Goal: Task Accomplishment & Management: Complete application form

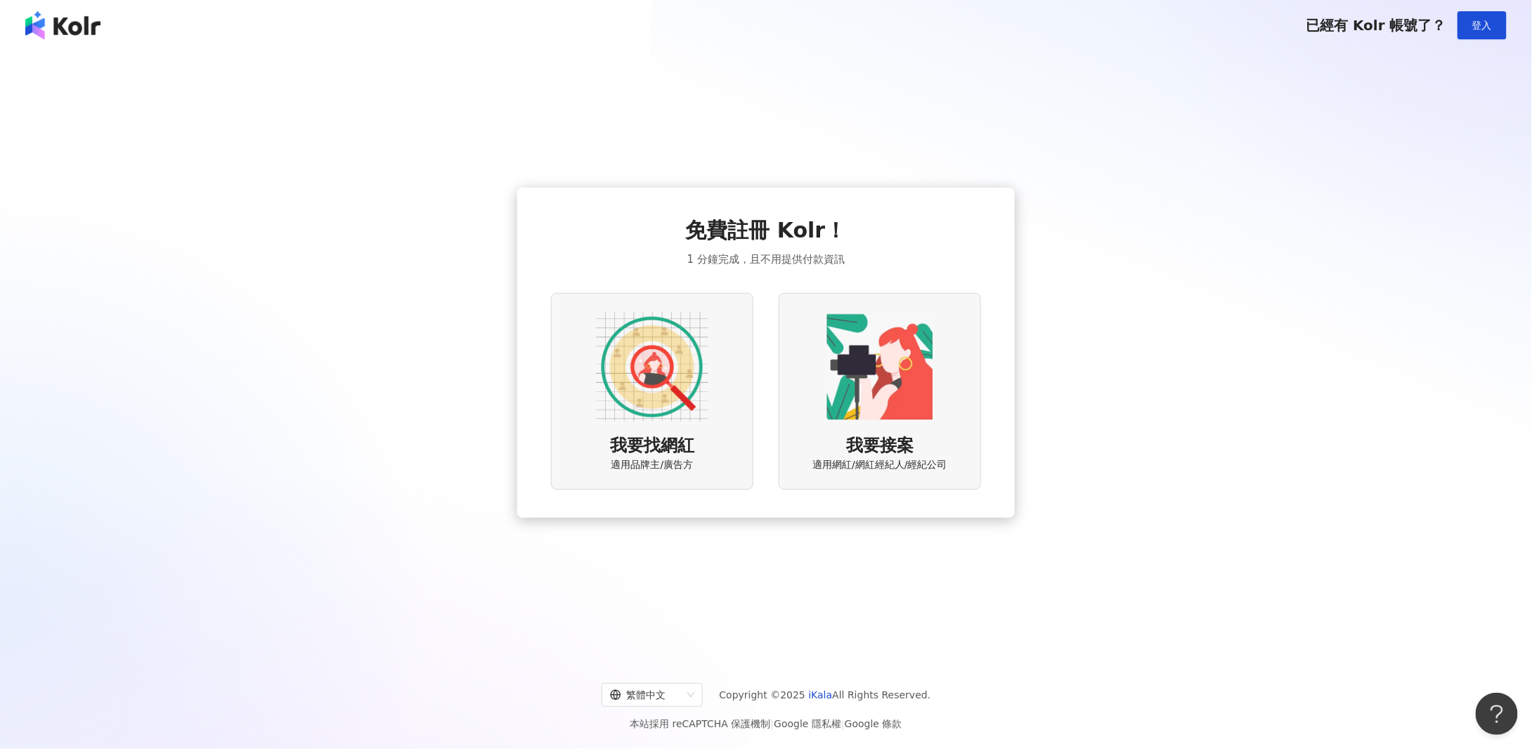
click at [668, 434] on span "我要找網紅" at bounding box center [652, 446] width 84 height 24
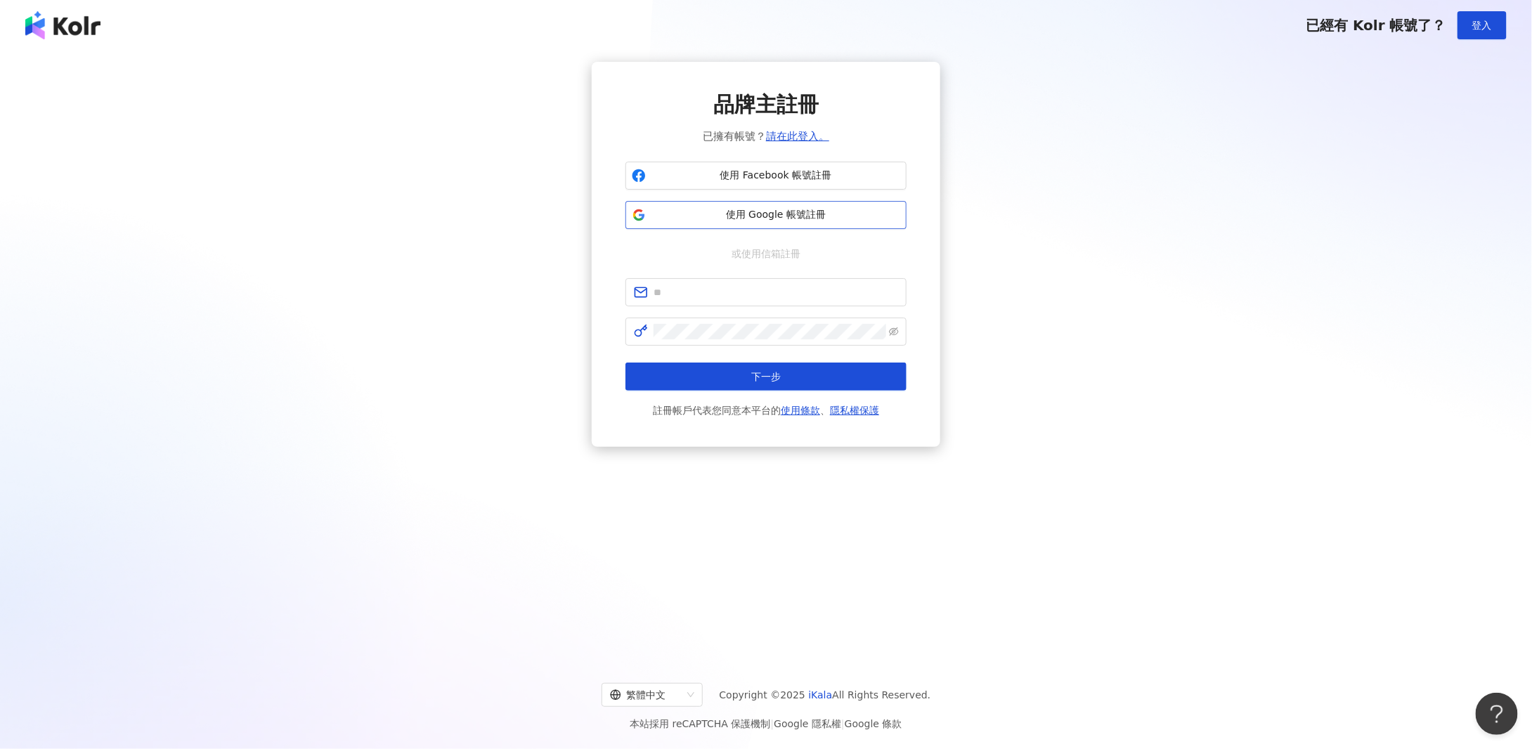
click at [797, 221] on span "使用 Google 帳號註冊" at bounding box center [775, 215] width 249 height 14
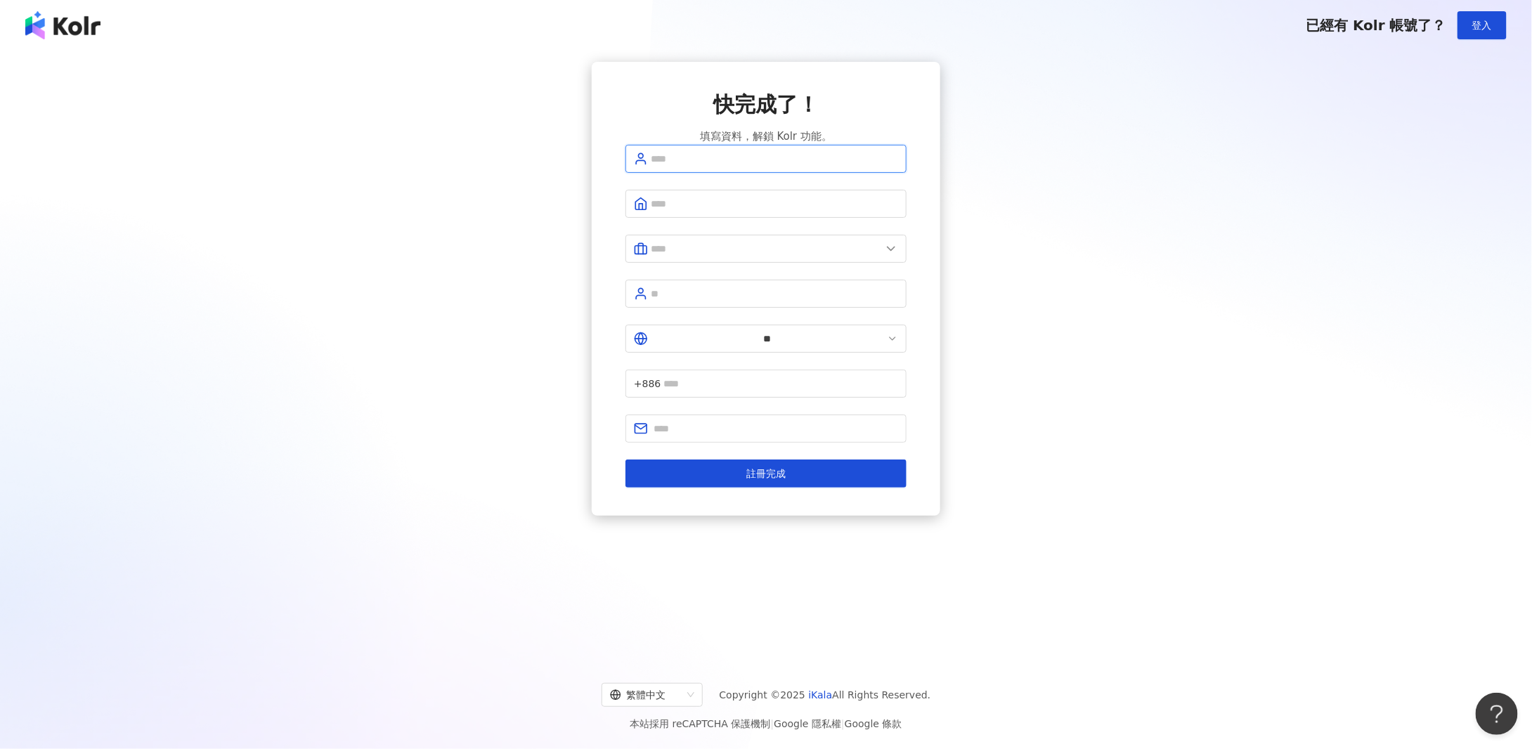
click at [737, 167] on input "text" at bounding box center [774, 158] width 247 height 15
type input "*"
type input "******"
click at [675, 211] on input "text" at bounding box center [774, 203] width 247 height 15
type input "**********"
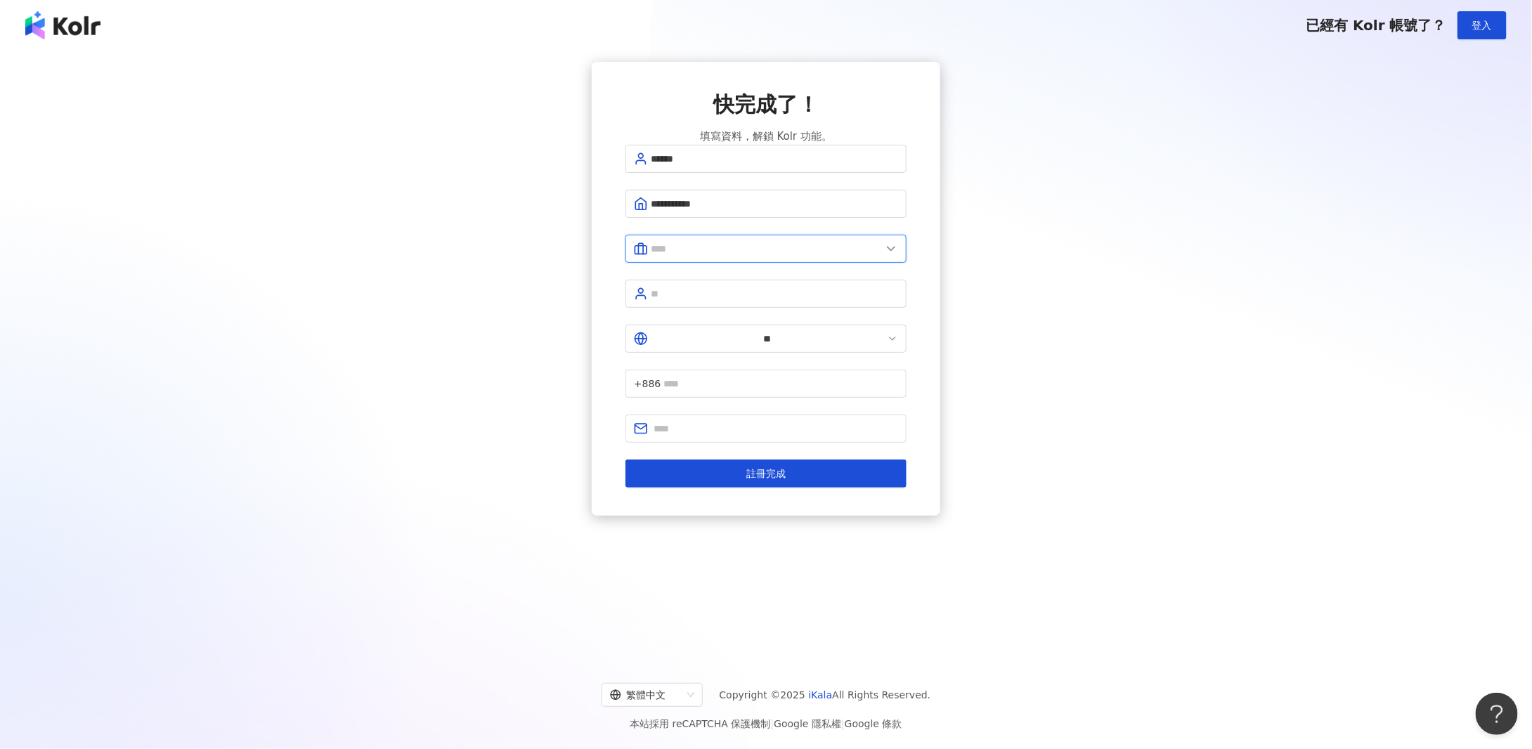
click at [675, 256] on input "text" at bounding box center [766, 248] width 230 height 15
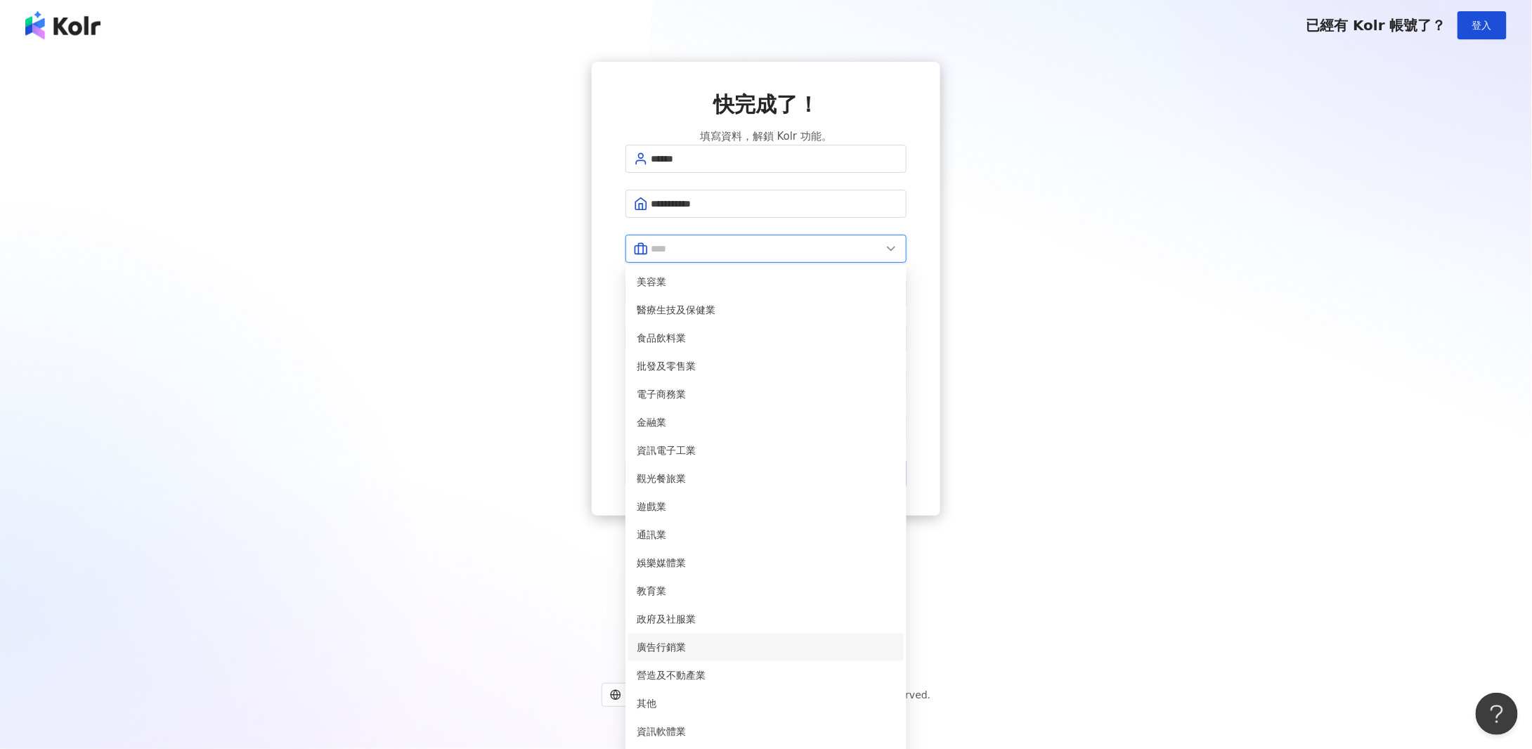
scroll to position [287, 0]
click at [759, 639] on span "廣告行銷業" at bounding box center [766, 646] width 259 height 15
type input "*****"
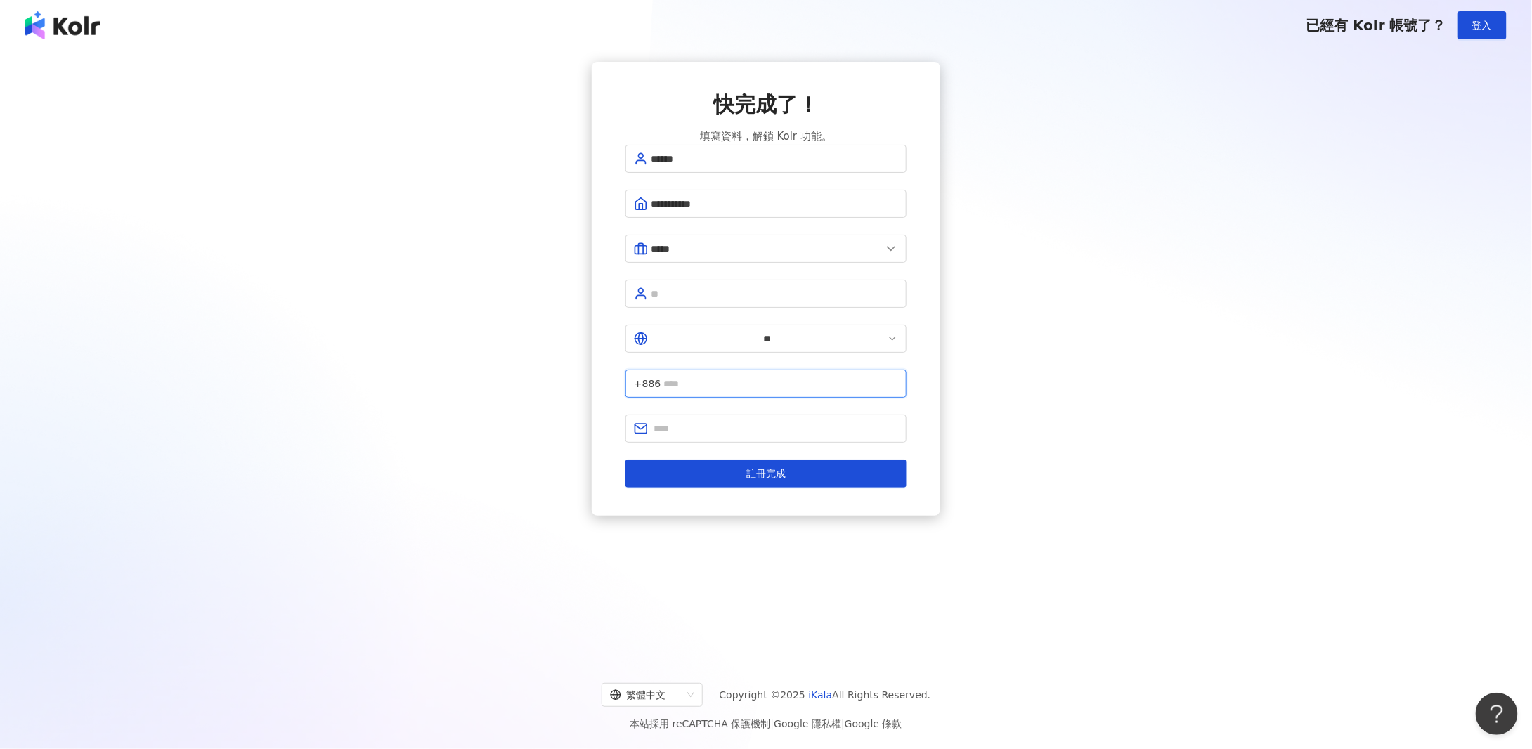
click at [750, 376] on input "text" at bounding box center [780, 383] width 235 height 15
type input "**********"
click at [750, 415] on span at bounding box center [765, 429] width 281 height 28
click at [749, 421] on input "text" at bounding box center [775, 428] width 244 height 15
type input "**********"
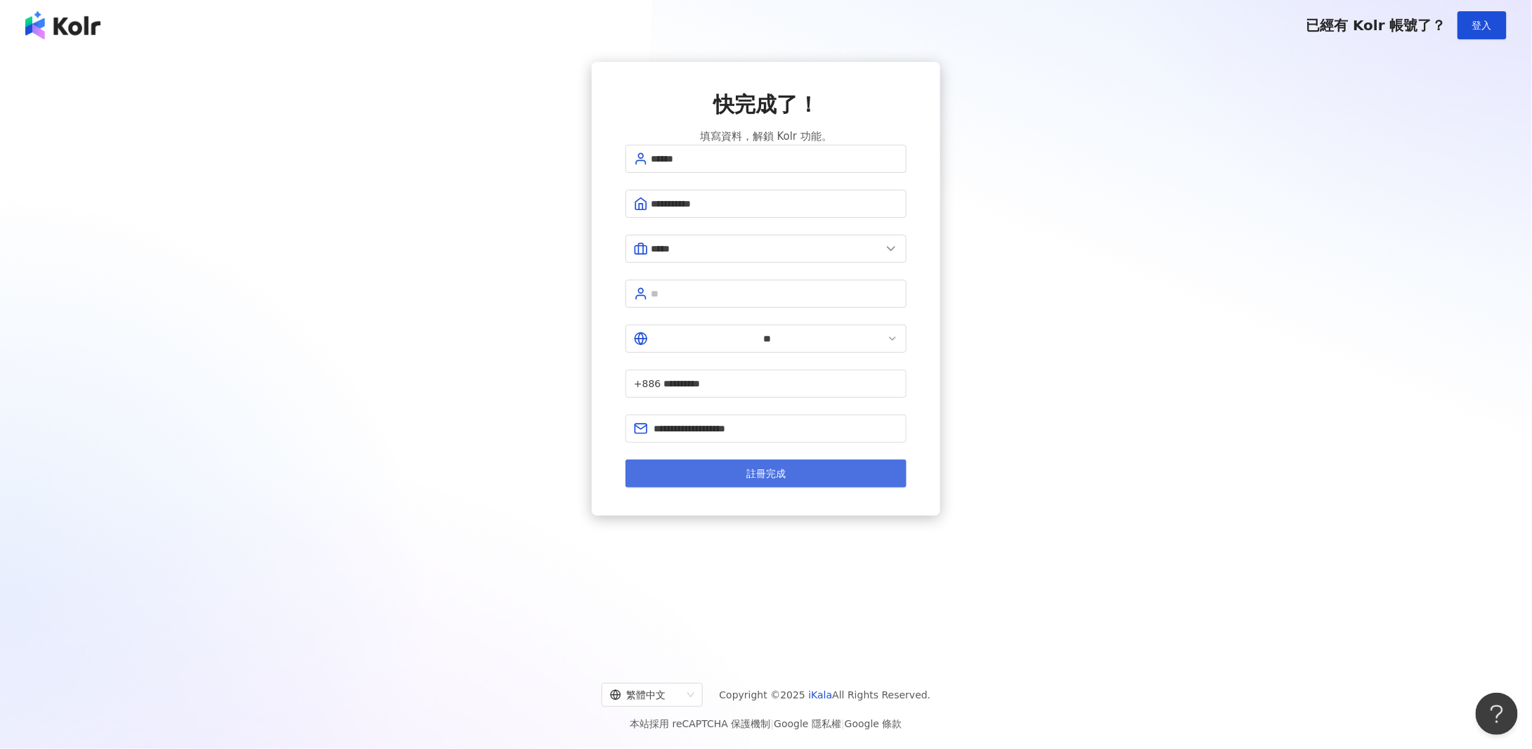
click at [759, 468] on span "註冊完成" at bounding box center [765, 473] width 39 height 11
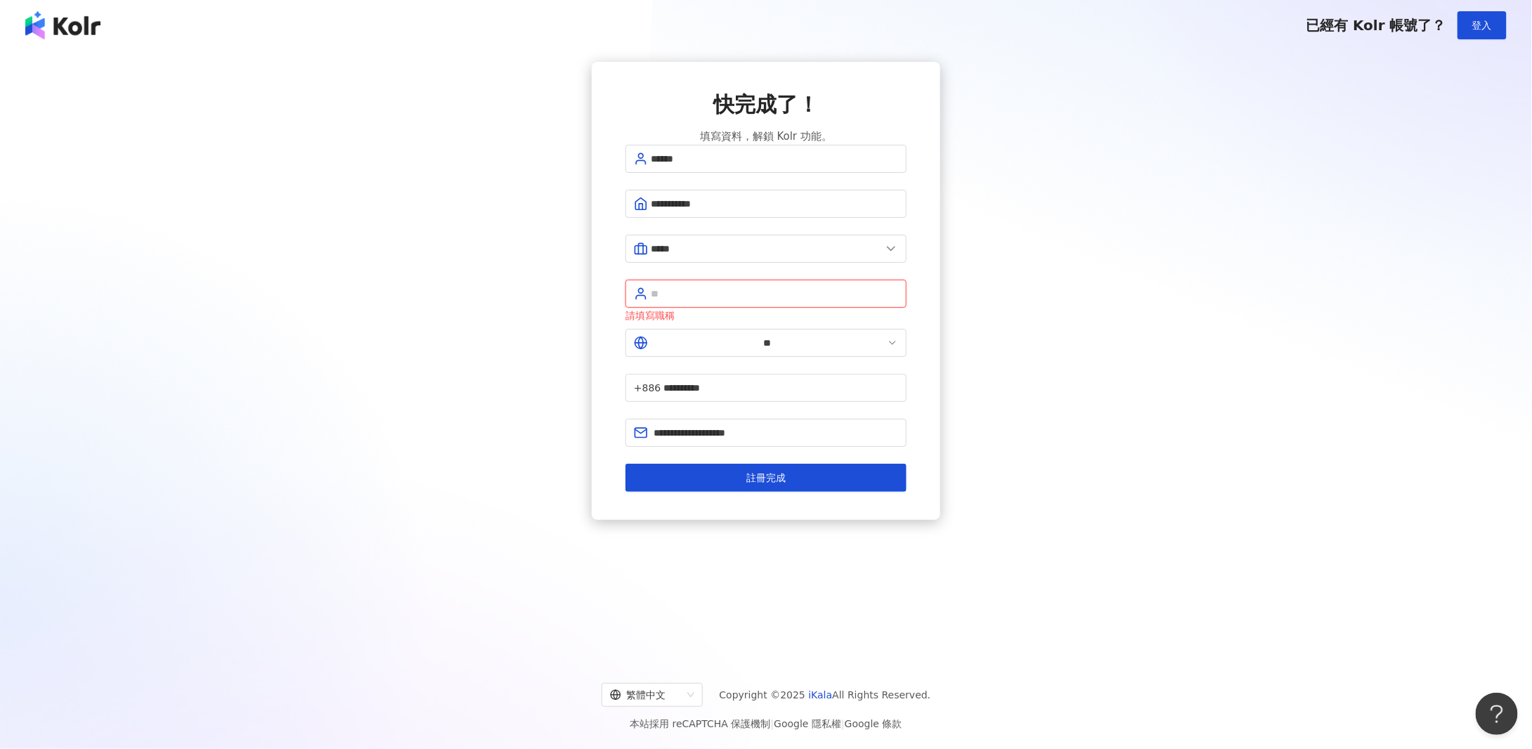
click at [773, 301] on input "text" at bounding box center [774, 293] width 247 height 15
type input "**"
click at [821, 464] on button "註冊完成" at bounding box center [765, 478] width 281 height 28
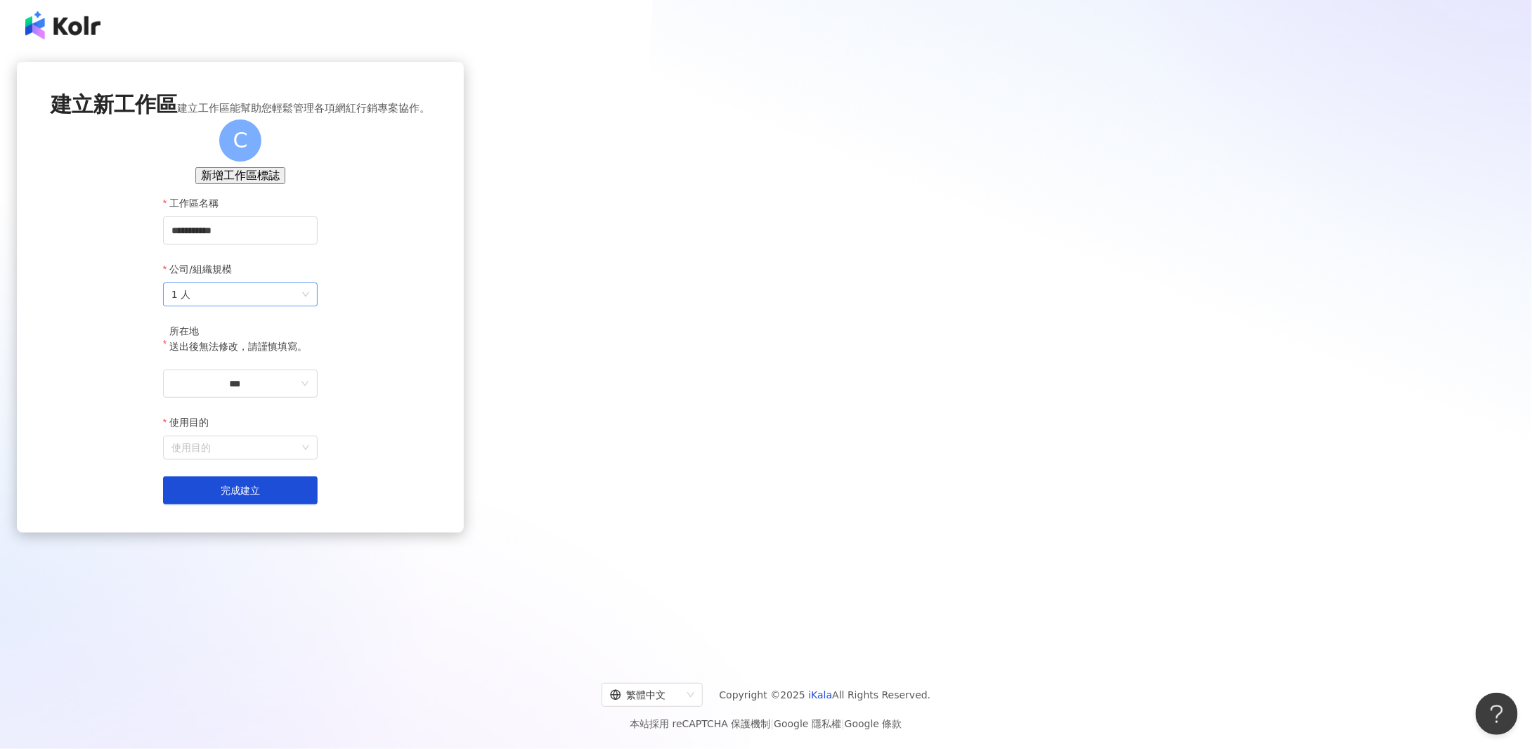
click at [309, 306] on span "1 人" at bounding box center [240, 294] width 138 height 22
click at [728, 395] on div "2-10 人" at bounding box center [766, 393] width 294 height 15
click at [298, 391] on input "***" at bounding box center [234, 383] width 126 height 15
click at [315, 458] on div "台灣" at bounding box center [305, 450] width 20 height 15
click at [318, 436] on div "使用目的" at bounding box center [240, 425] width 155 height 21
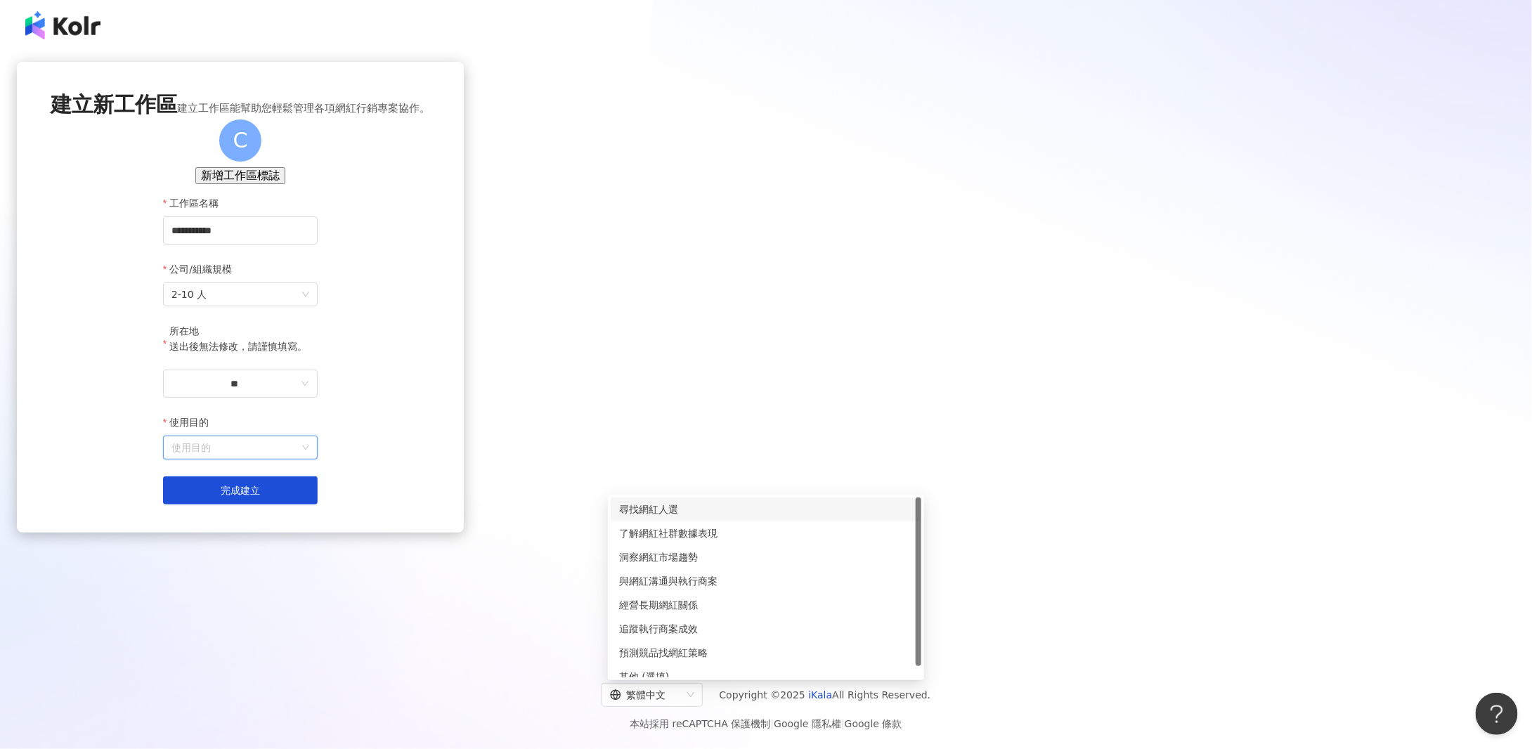
click at [309, 459] on input "使用目的" at bounding box center [240, 447] width 138 height 22
click at [731, 514] on div "尋找網紅人選" at bounding box center [766, 509] width 294 height 15
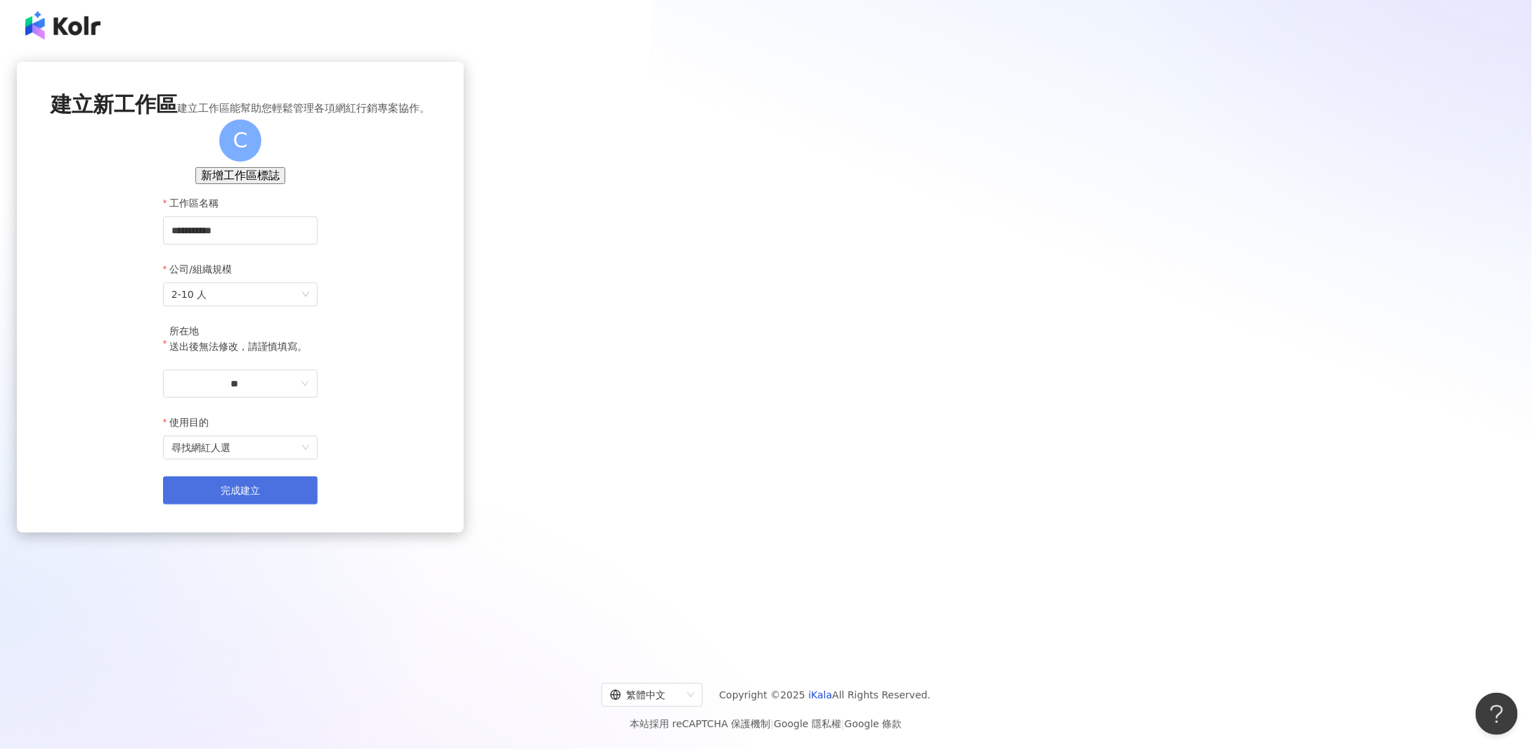
click at [318, 504] on button "完成建立" at bounding box center [240, 490] width 155 height 28
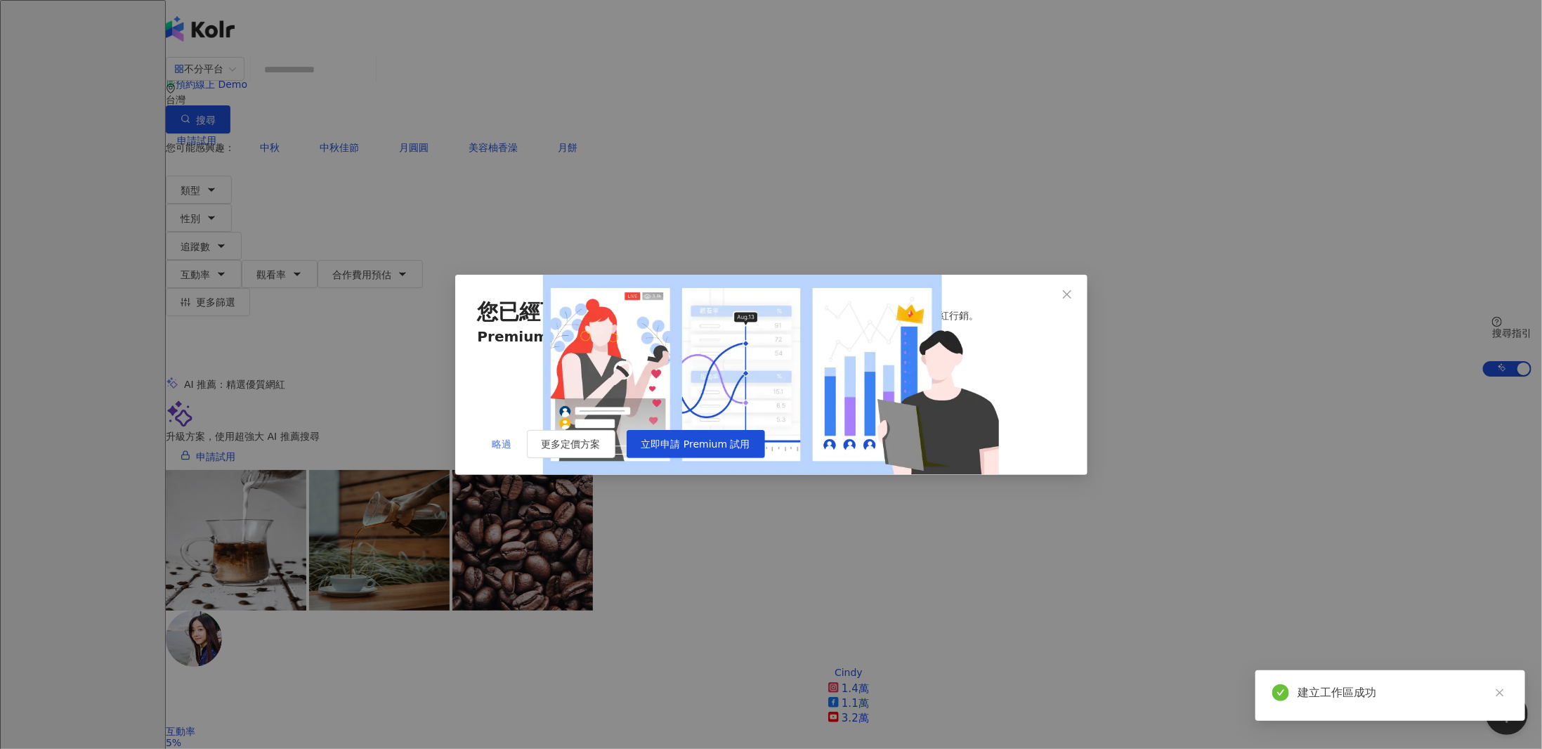
click at [500, 450] on span "略過" at bounding box center [503, 443] width 20 height 11
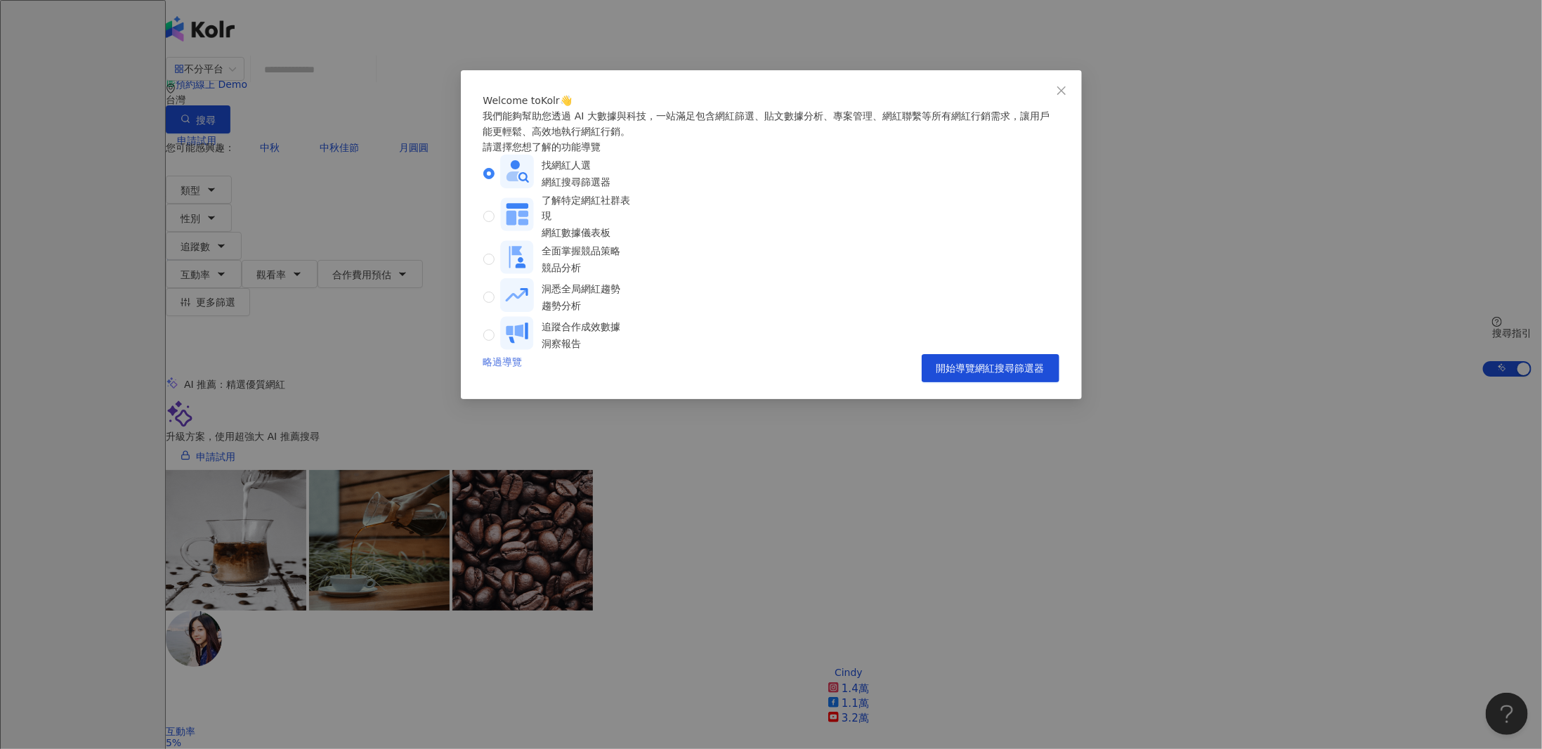
click at [504, 382] on link "略過導覽" at bounding box center [502, 368] width 39 height 28
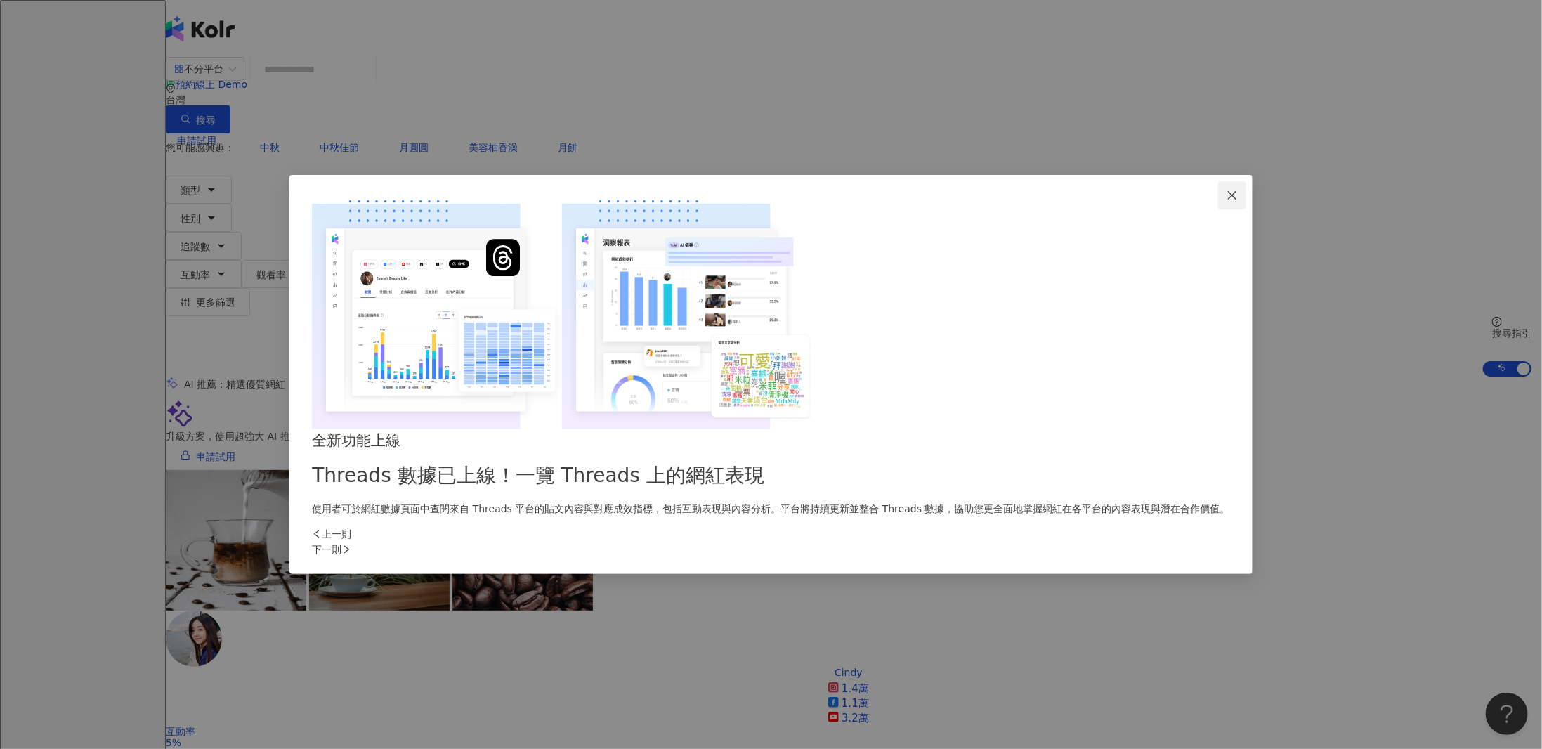
click at [1227, 201] on icon "close" at bounding box center [1232, 195] width 11 height 11
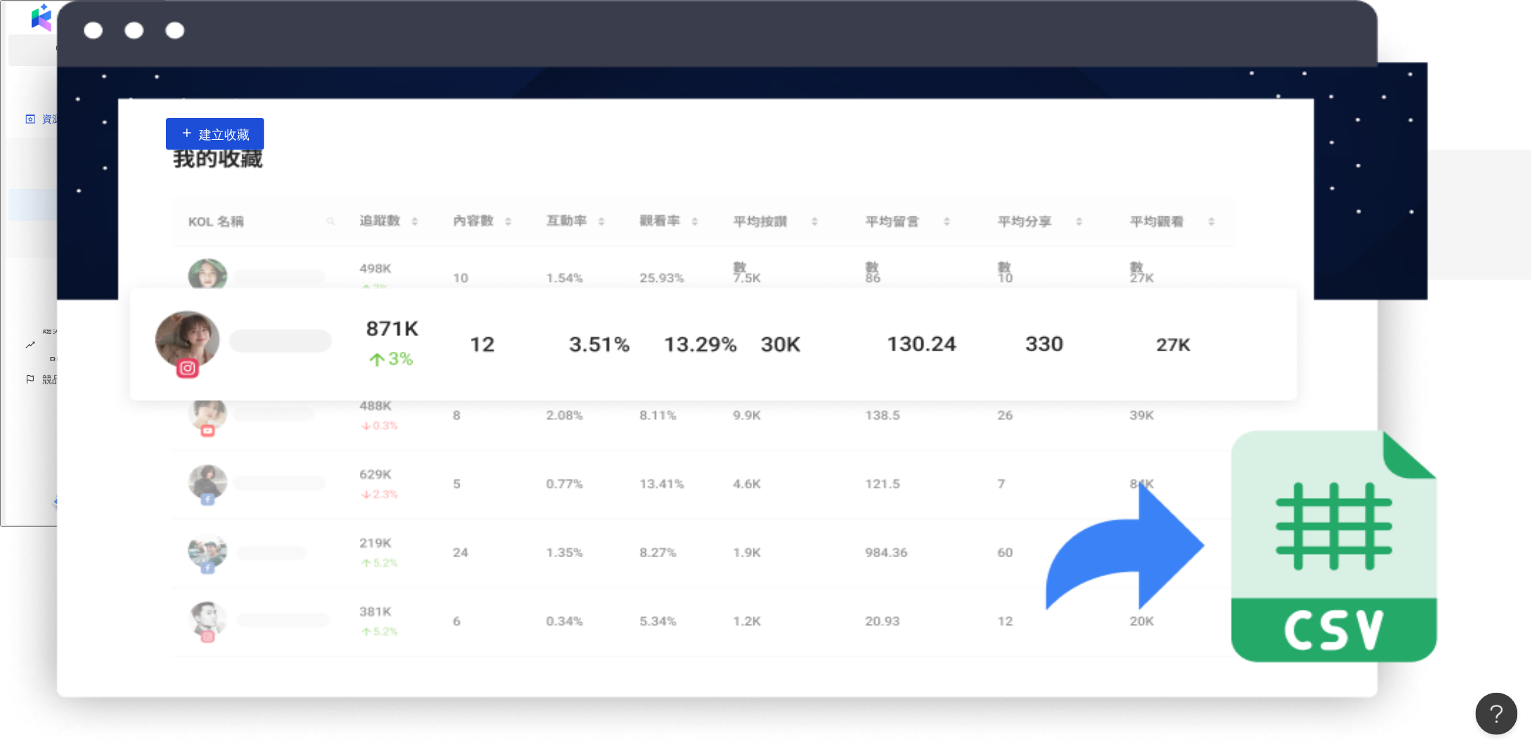
click at [73, 56] on link "AI 找網紅" at bounding box center [85, 49] width 59 height 11
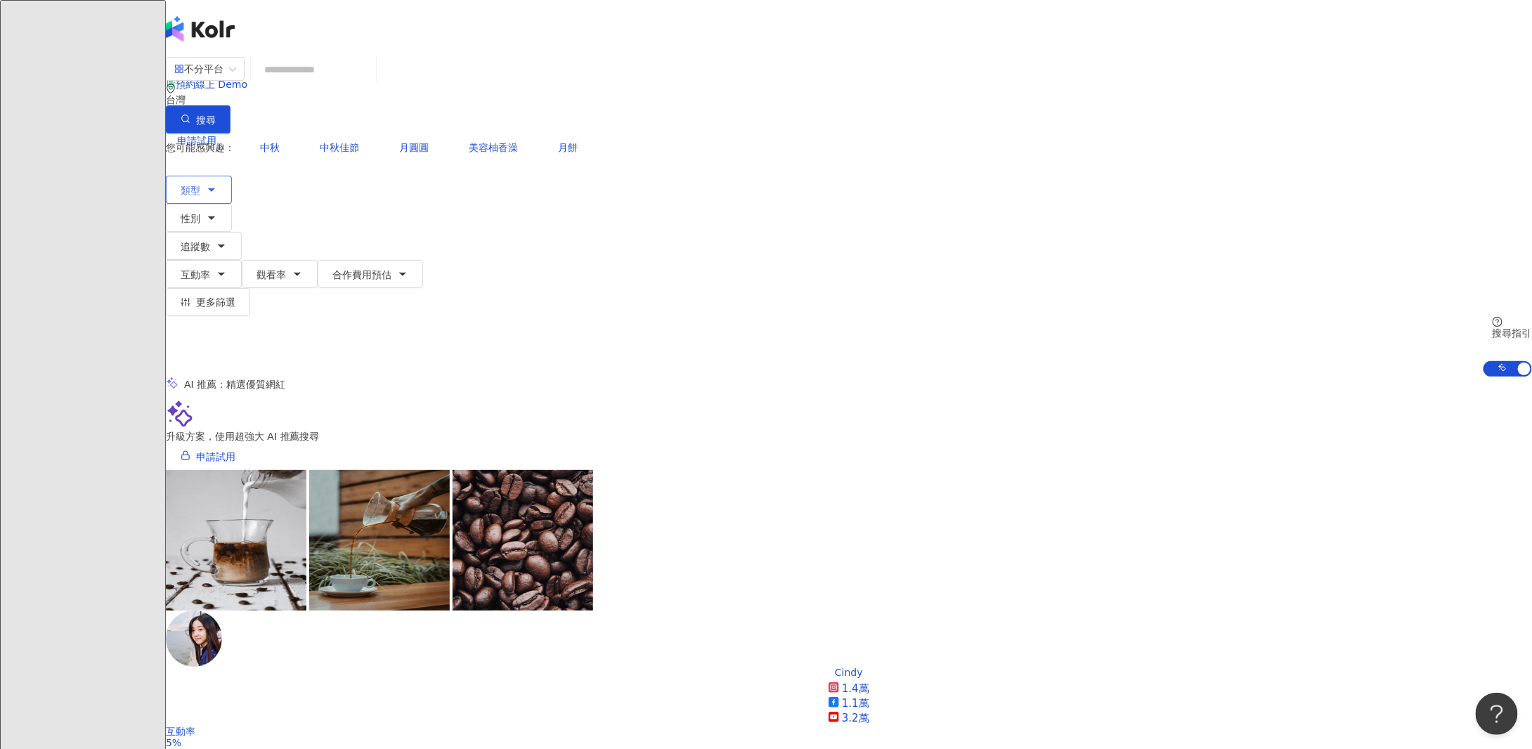
click at [217, 184] on icon "button" at bounding box center [211, 189] width 11 height 11
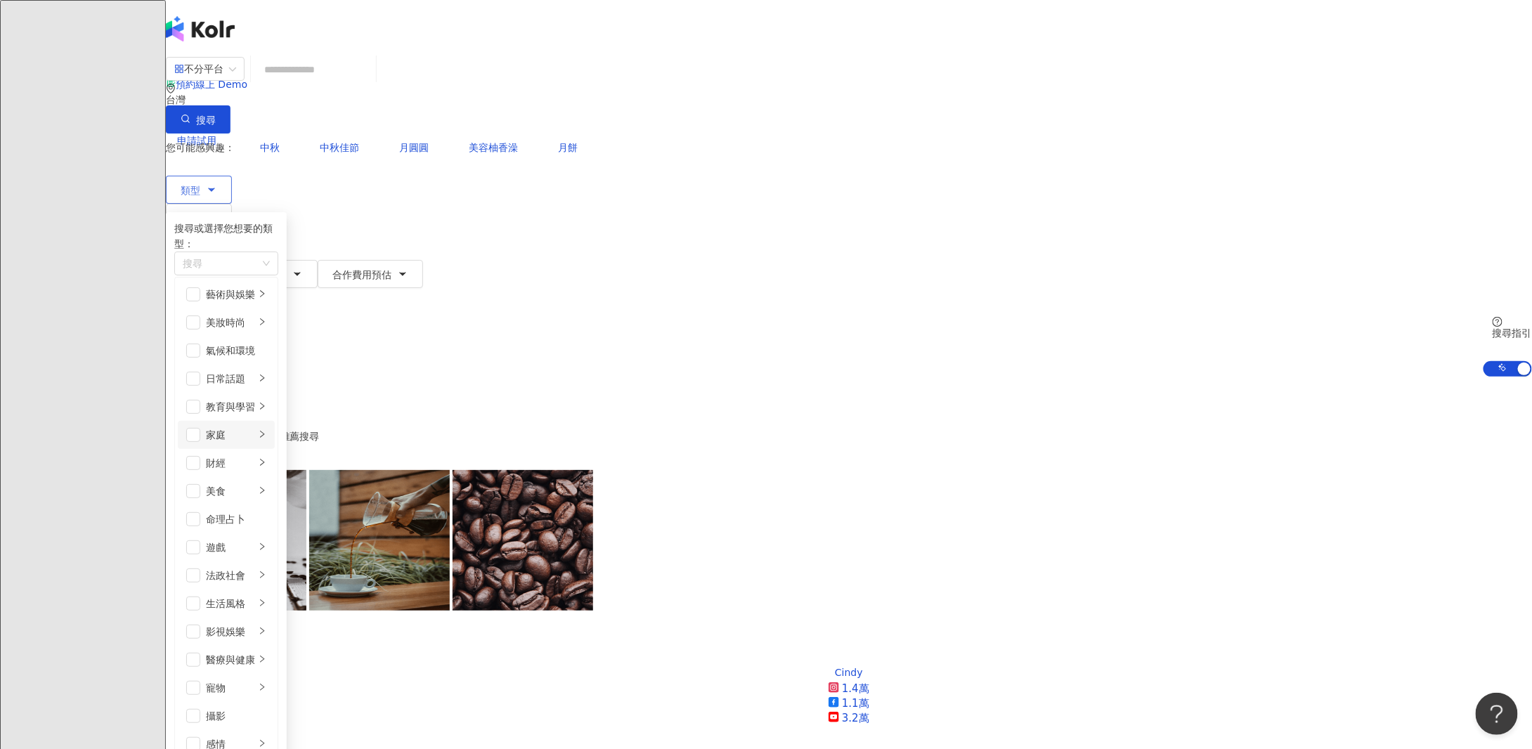
scroll to position [234, 0]
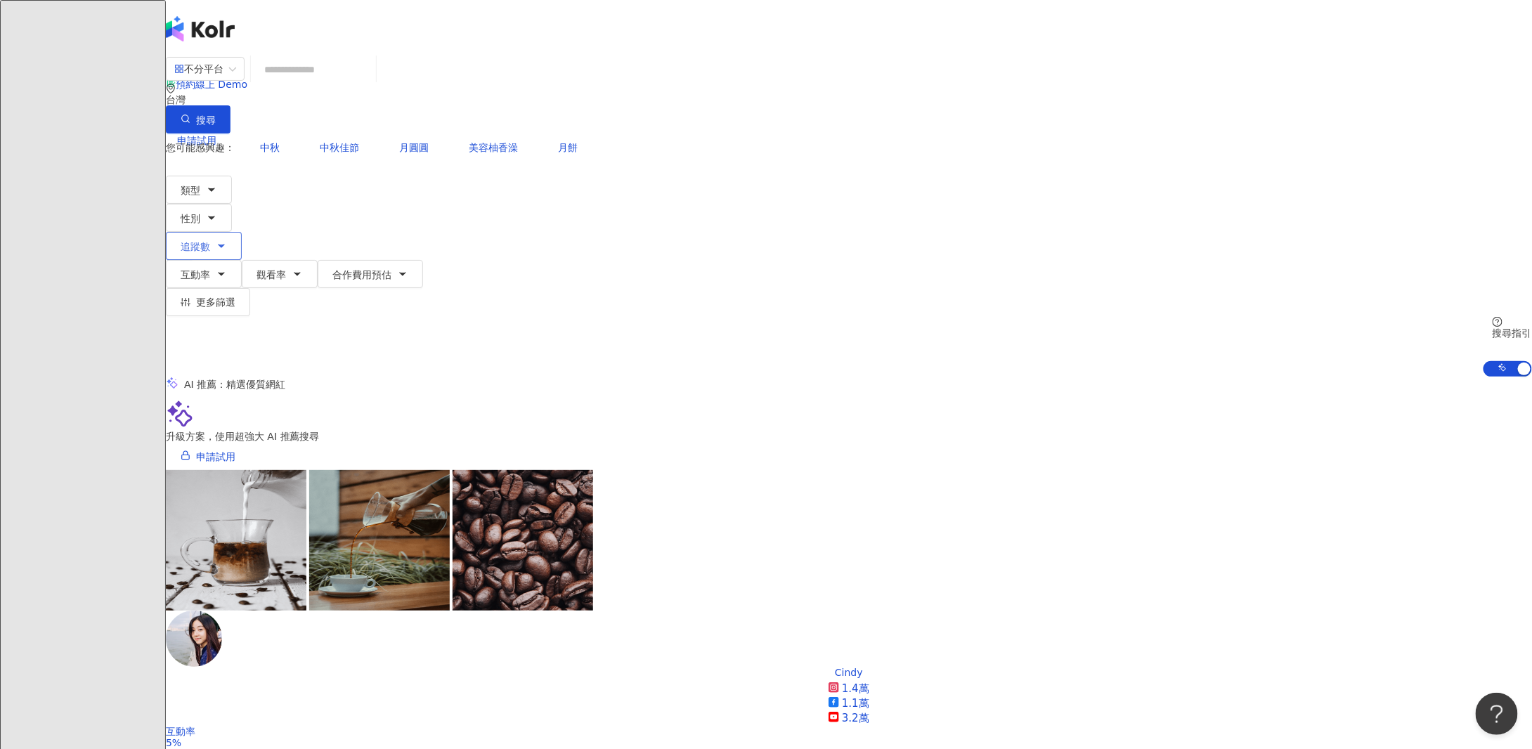
click at [227, 240] on icon "button" at bounding box center [221, 245] width 11 height 11
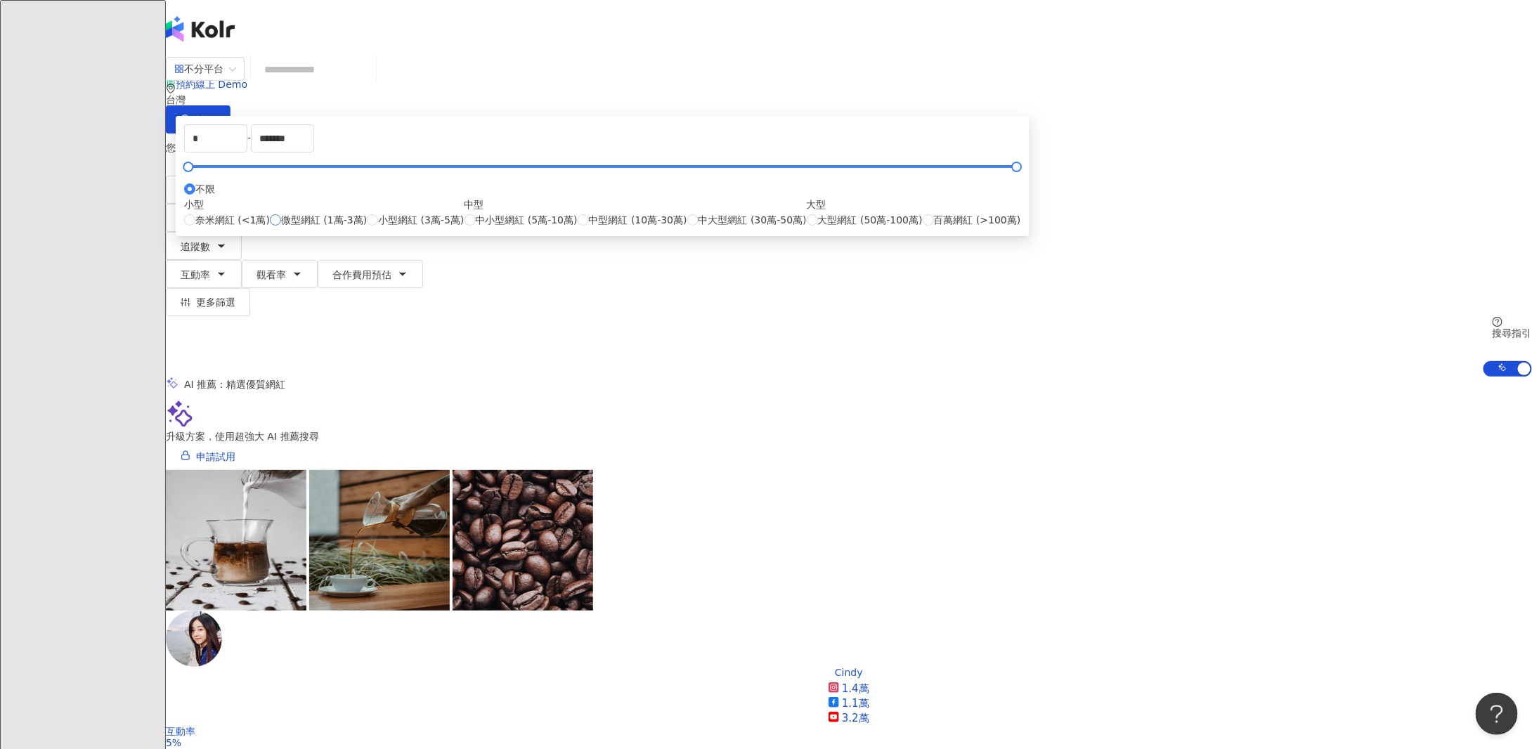
click at [367, 228] on span "微型網紅 (1萬-3萬)" at bounding box center [324, 219] width 86 height 15
type input "*****"
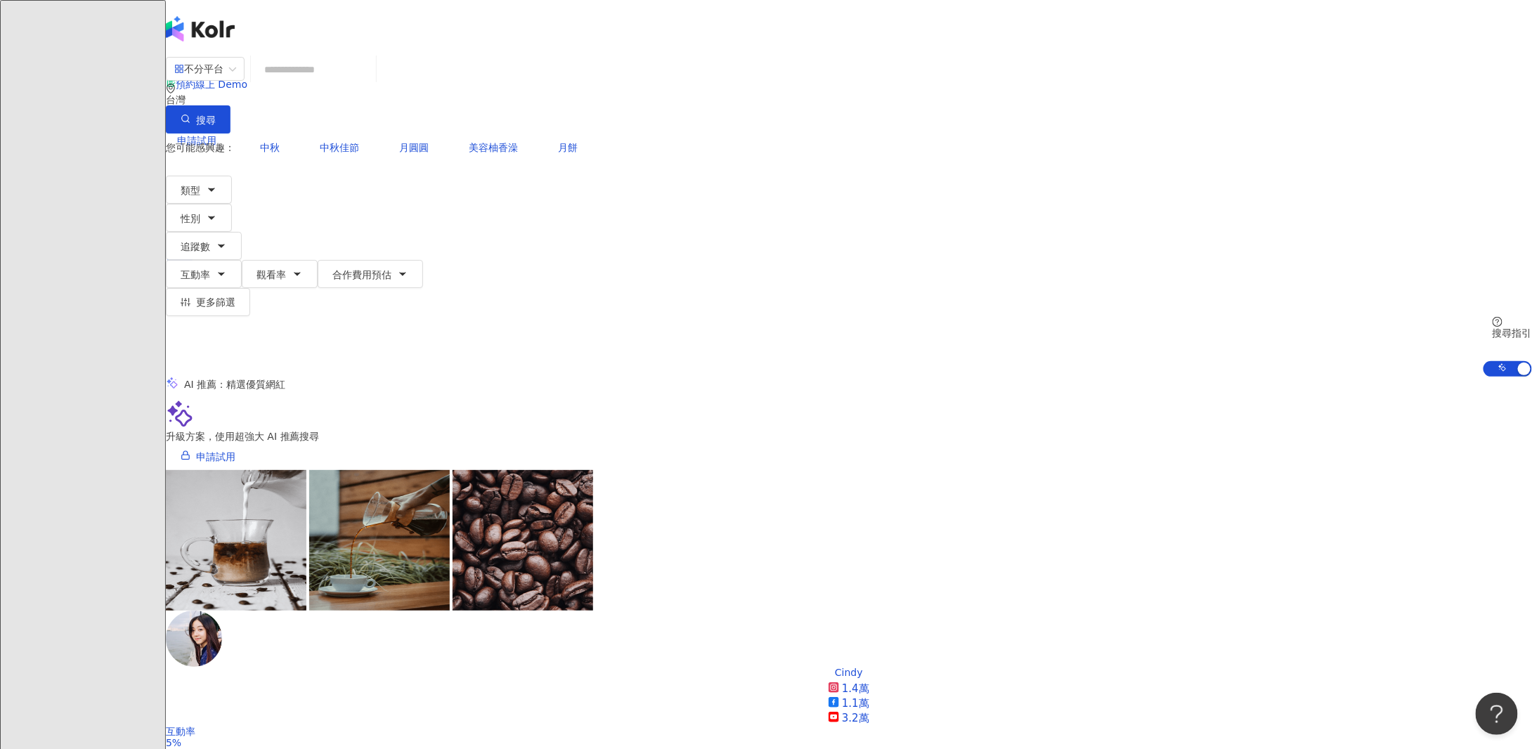
click at [227, 268] on icon "button" at bounding box center [221, 273] width 11 height 11
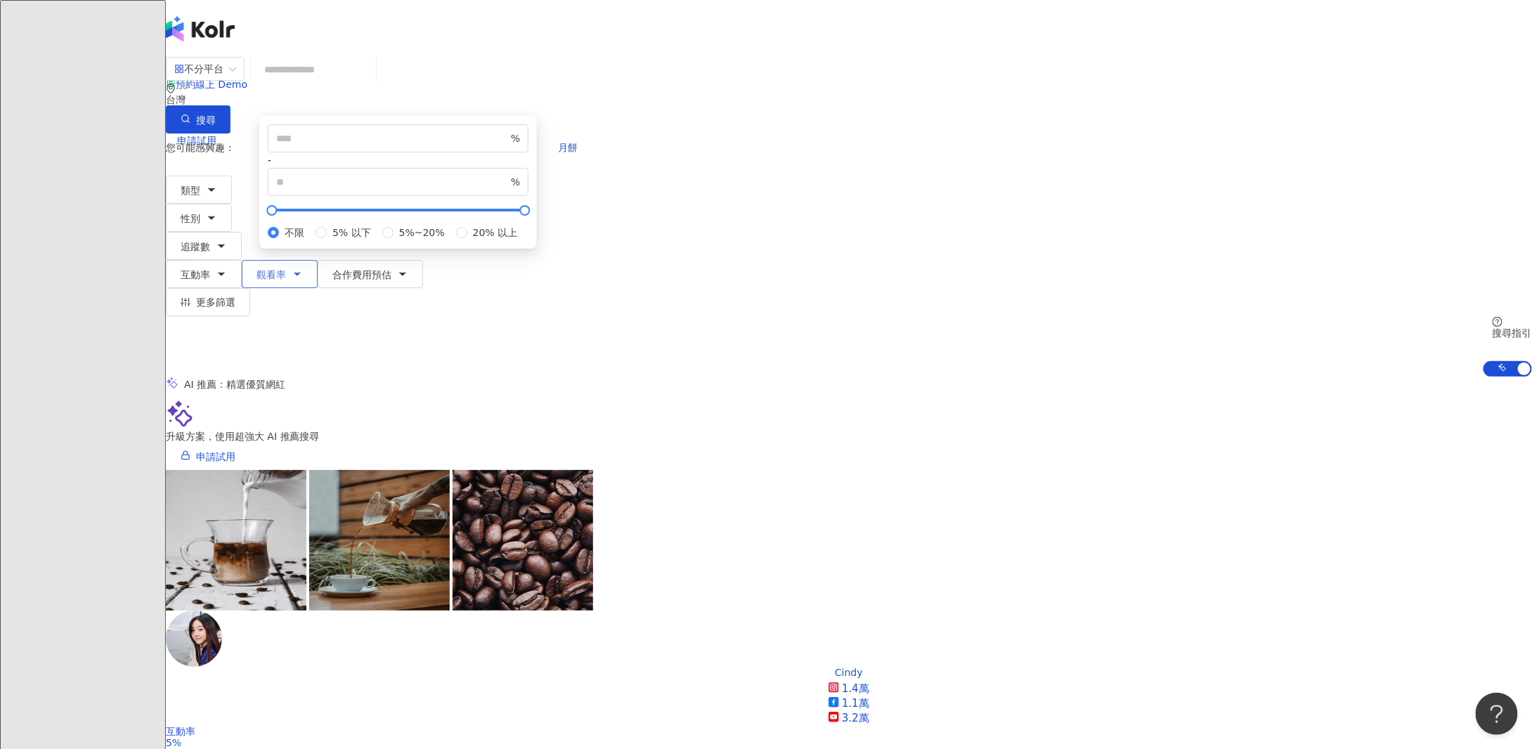
click at [303, 268] on icon "button" at bounding box center [297, 273] width 11 height 11
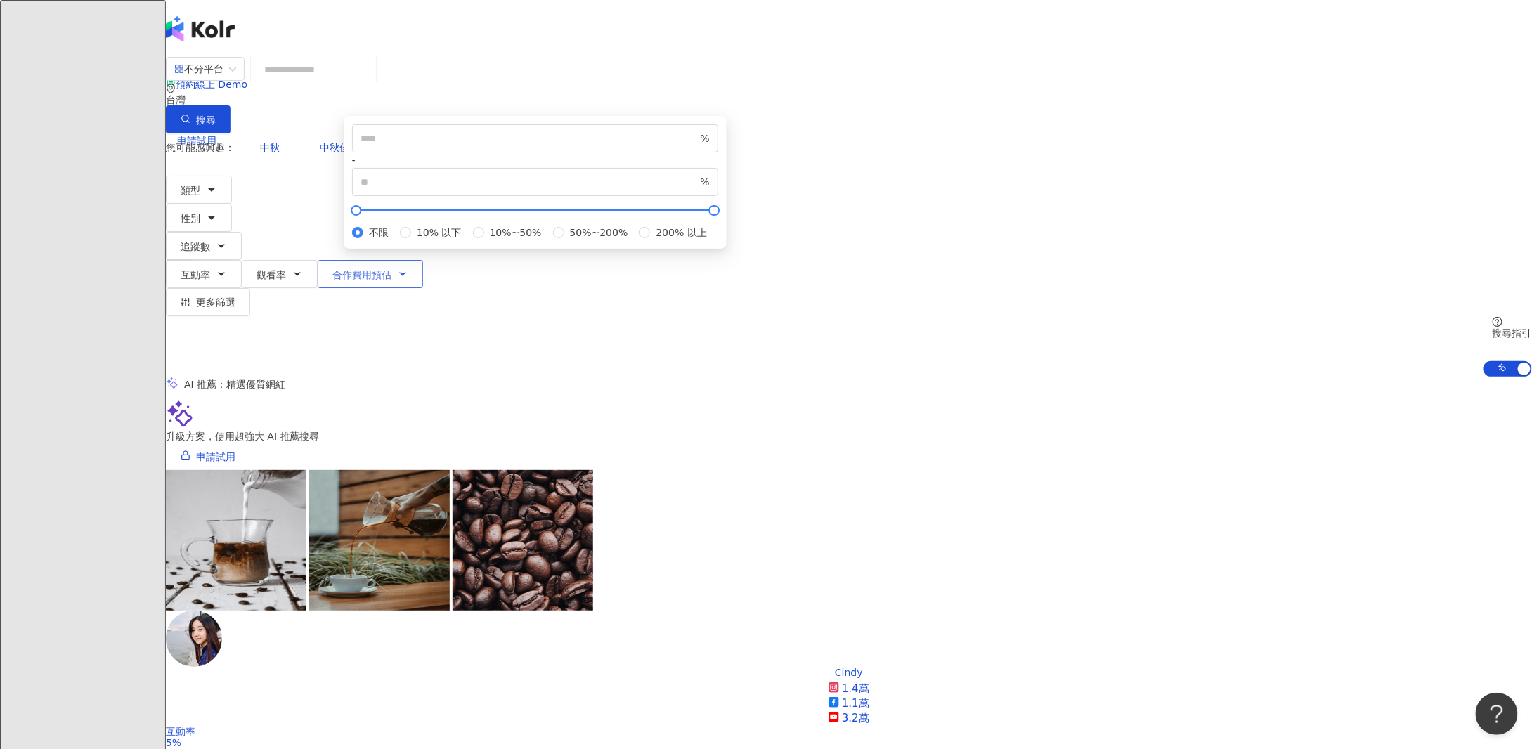
click at [391, 269] on span "合作費用預估" at bounding box center [361, 274] width 59 height 11
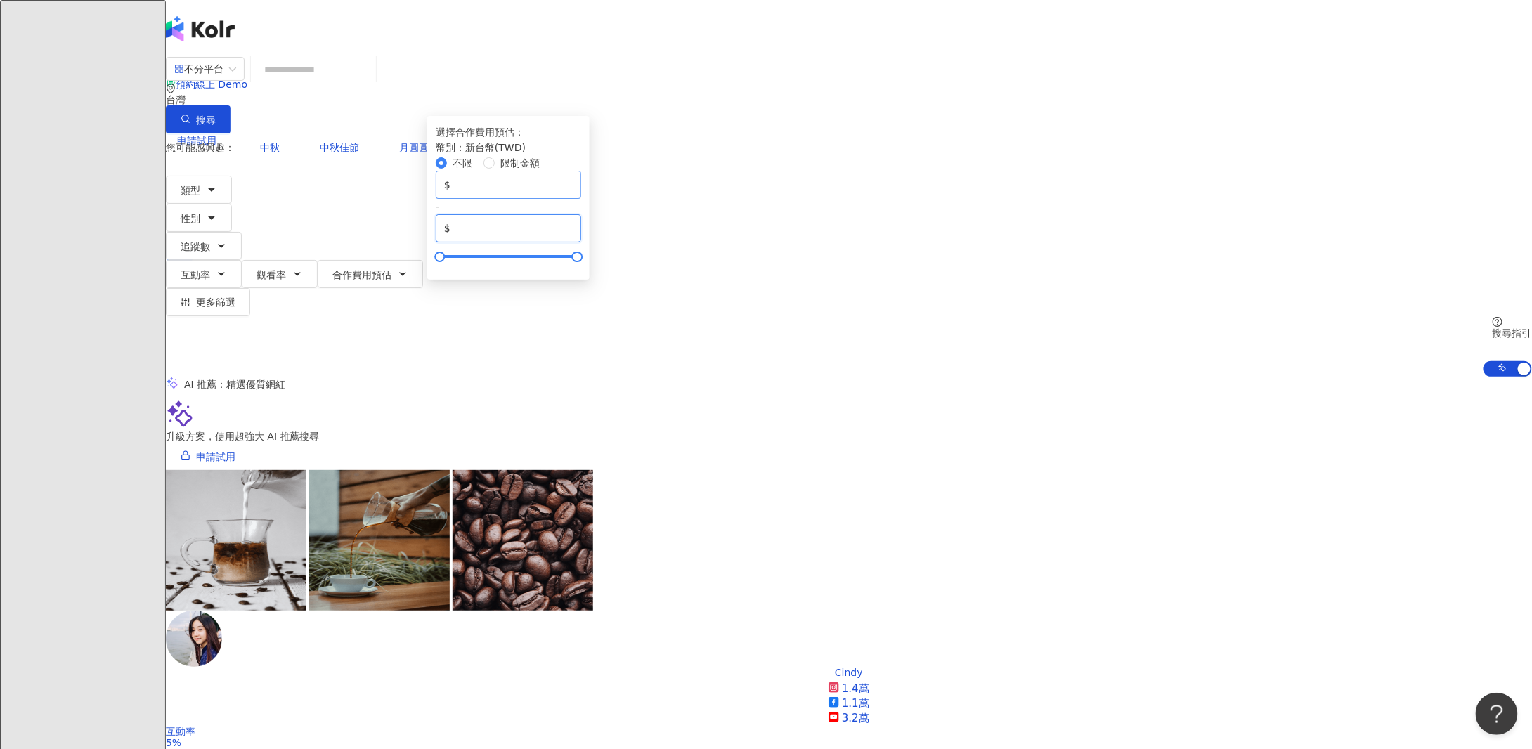
drag, startPoint x: 1060, startPoint y: 254, endPoint x: 880, endPoint y: 251, distance: 179.9
click at [581, 242] on div "$ * - $ *******" at bounding box center [508, 207] width 145 height 72
type input "******"
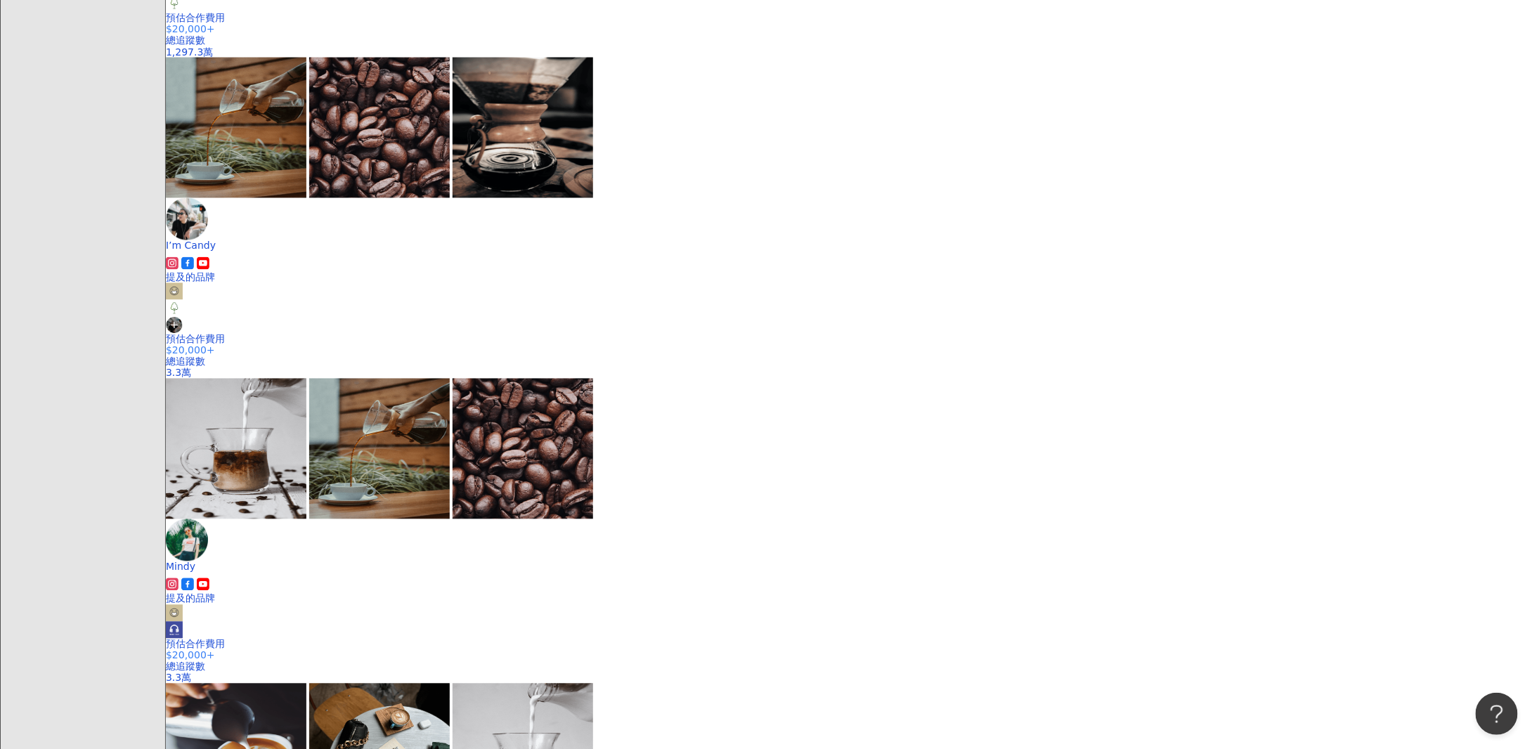
scroll to position [1203, 0]
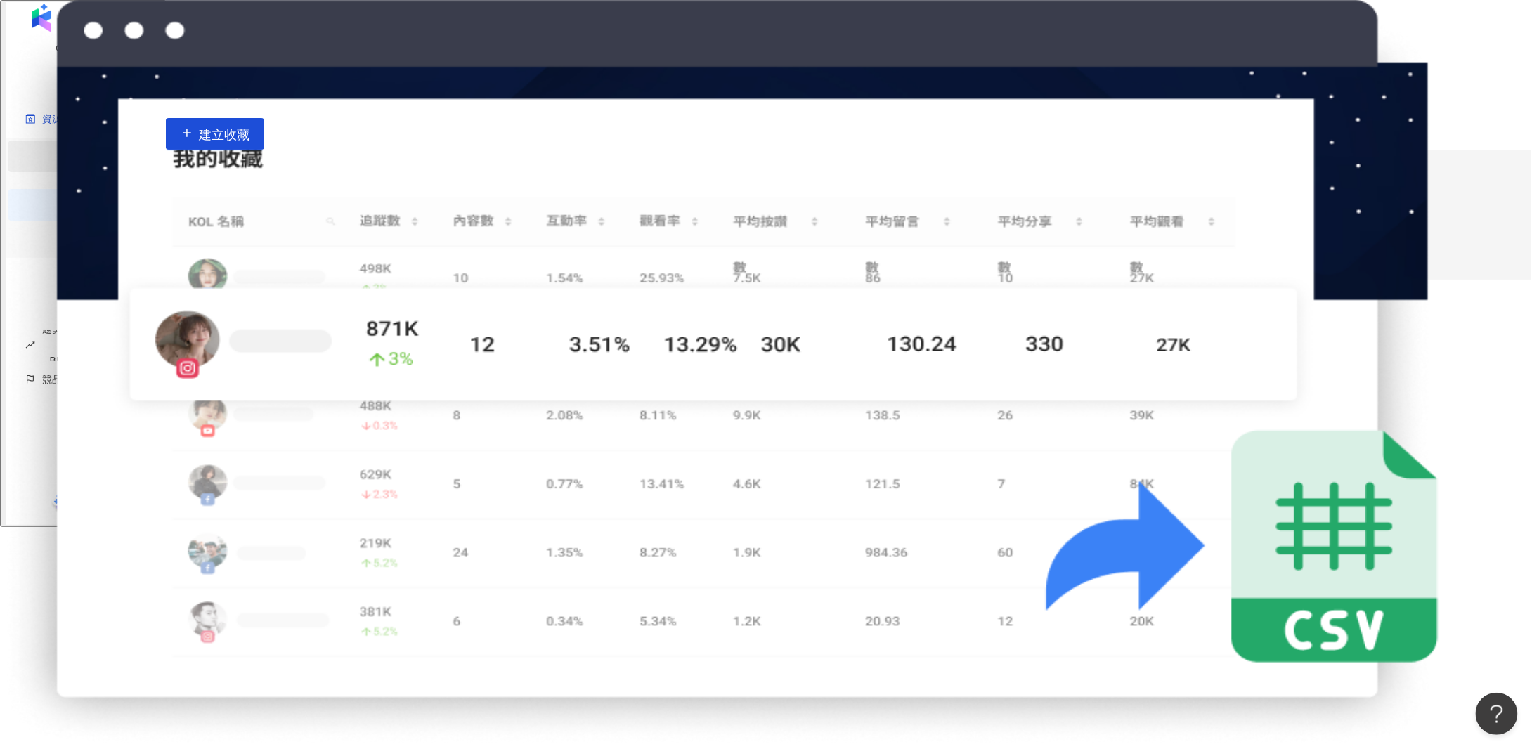
click at [98, 162] on link "網紅管理" at bounding box center [93, 155] width 39 height 11
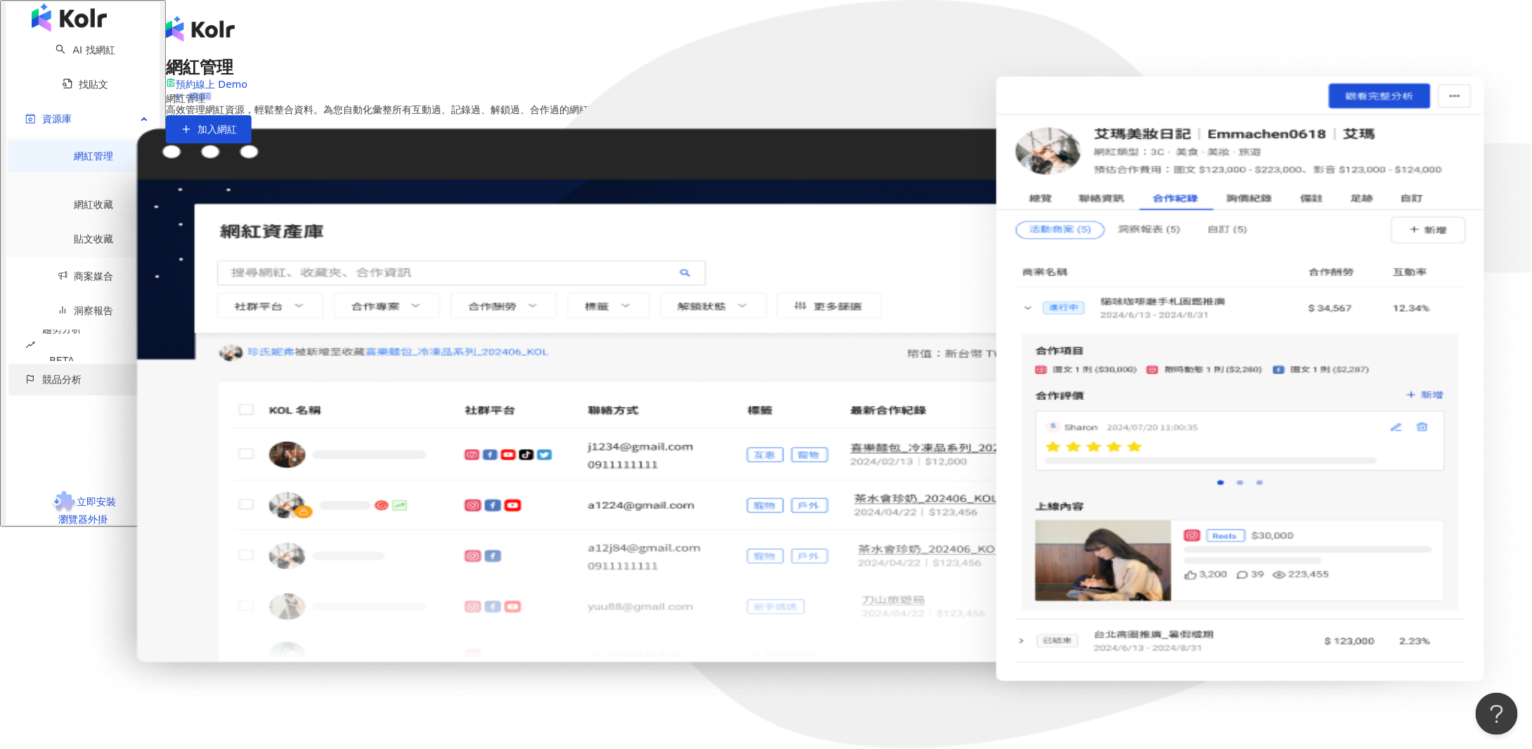
click at [127, 364] on div "競品分析" at bounding box center [82, 380] width 148 height 32
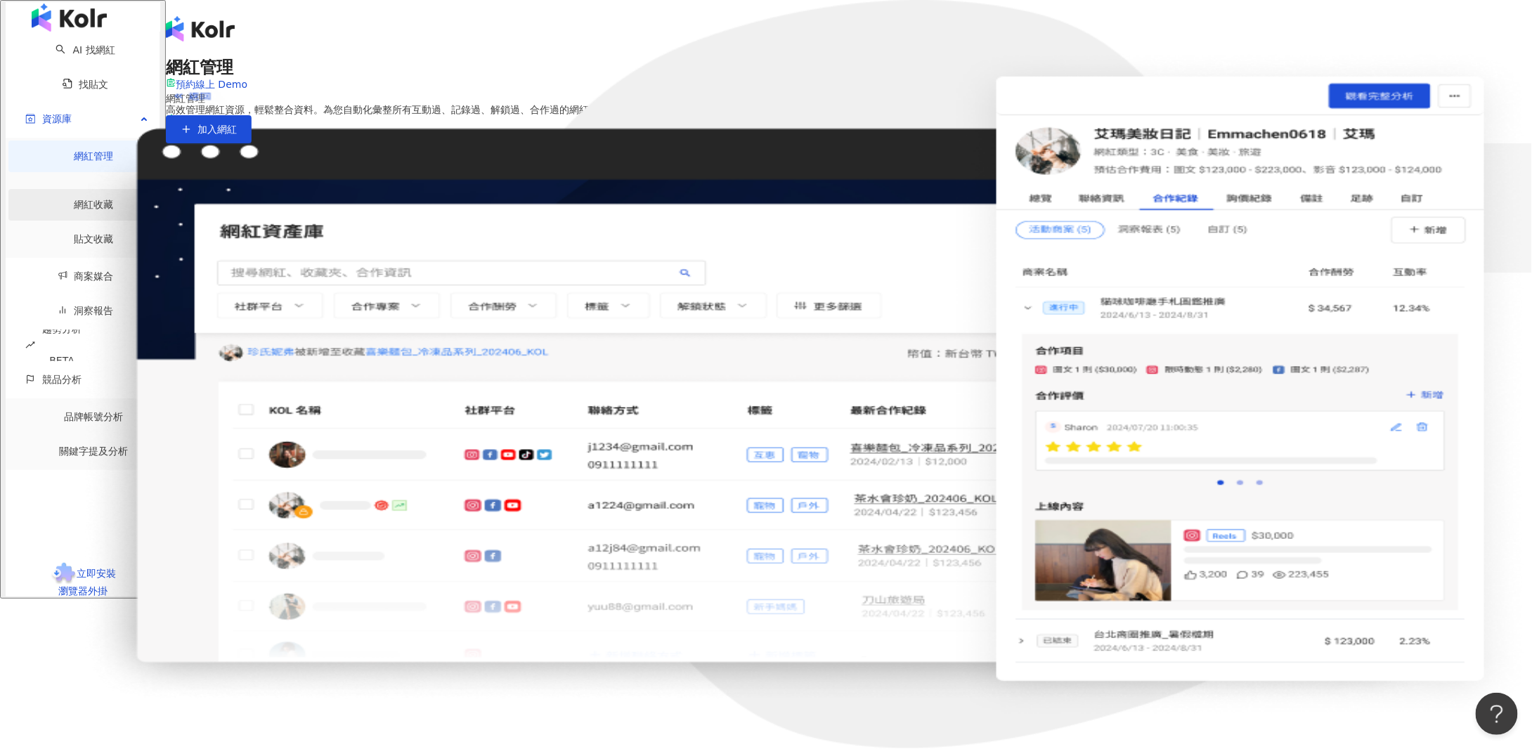
click at [92, 207] on link "網紅收藏" at bounding box center [93, 204] width 39 height 11
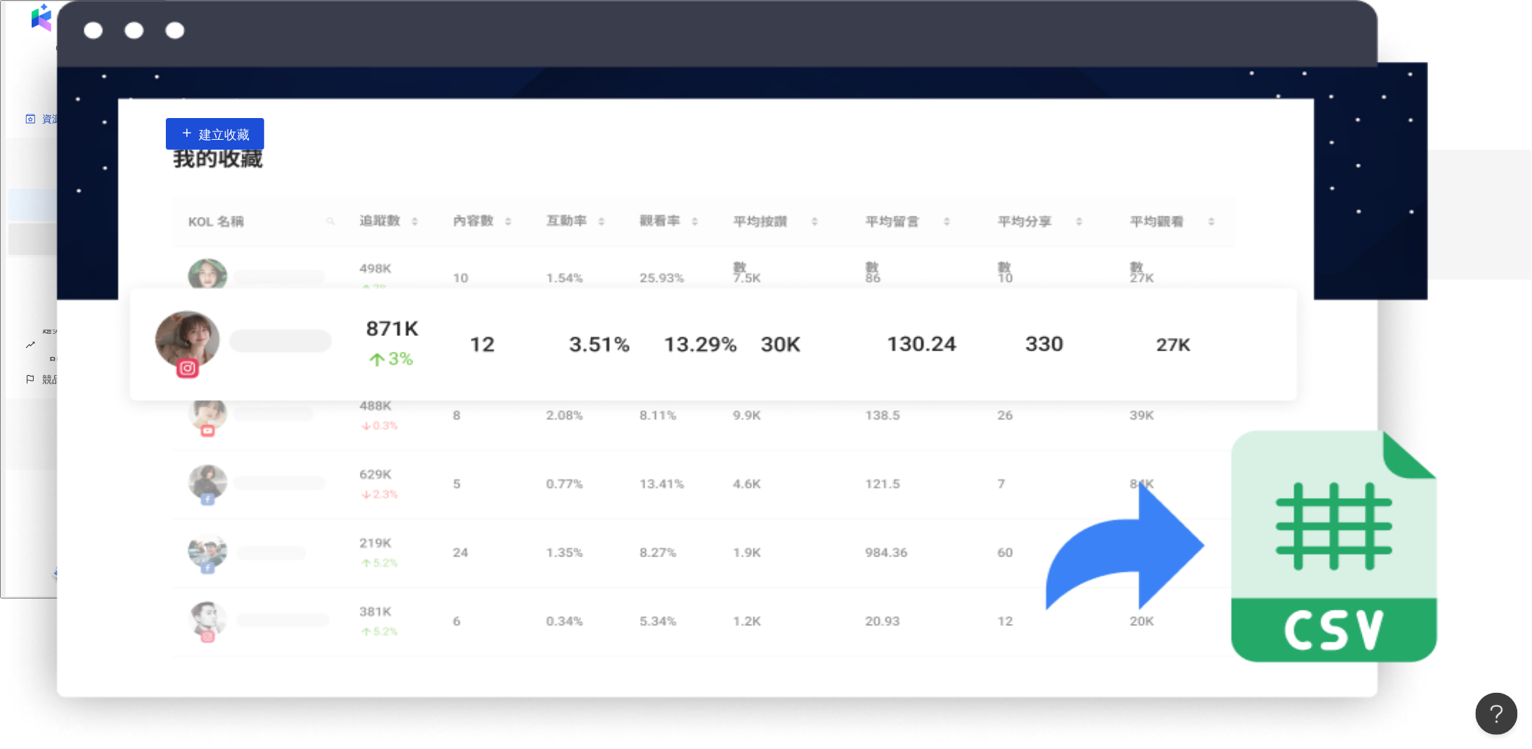
click at [93, 237] on link "貼文收藏" at bounding box center [93, 238] width 39 height 11
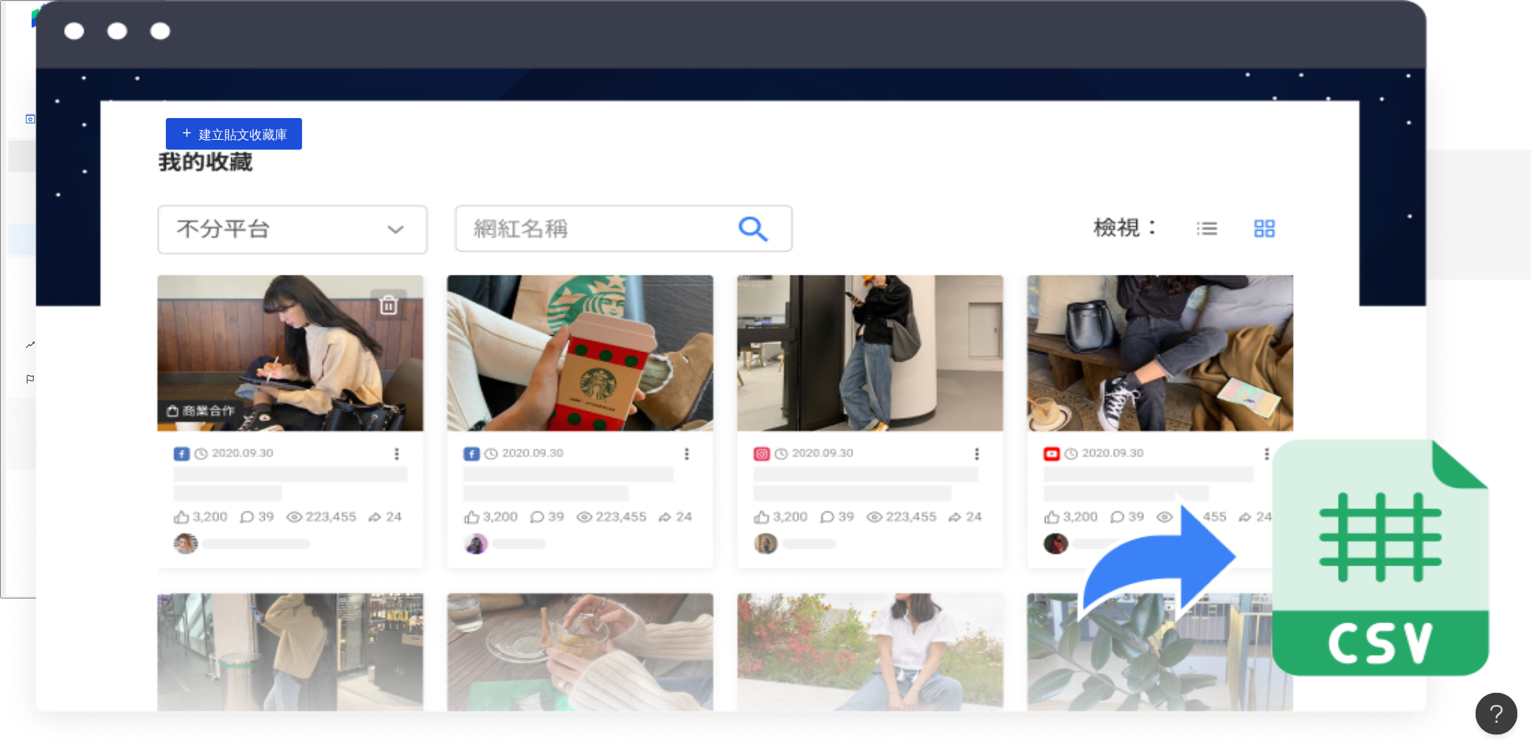
click at [85, 161] on link "網紅管理" at bounding box center [93, 155] width 39 height 11
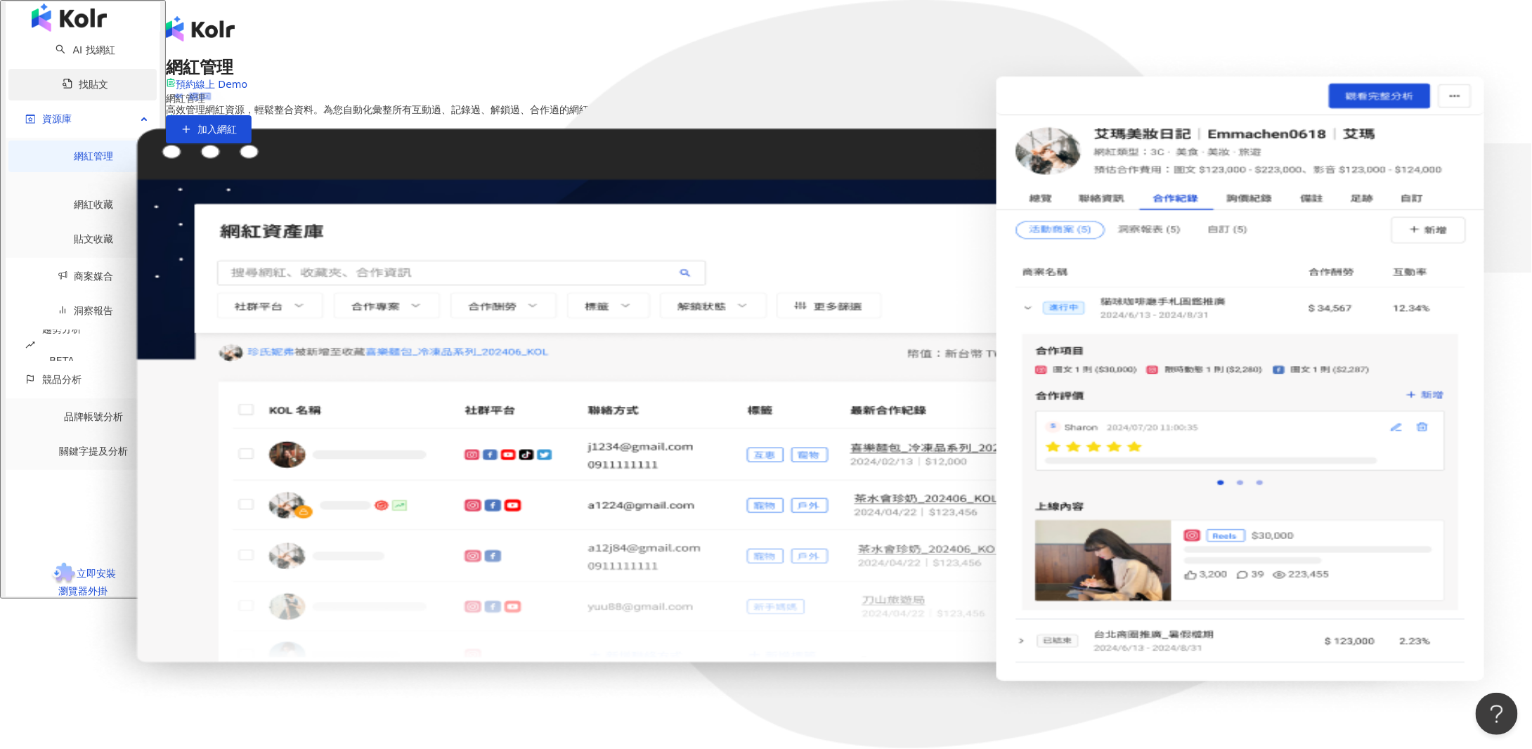
click at [99, 90] on link "找貼文" at bounding box center [86, 84] width 46 height 11
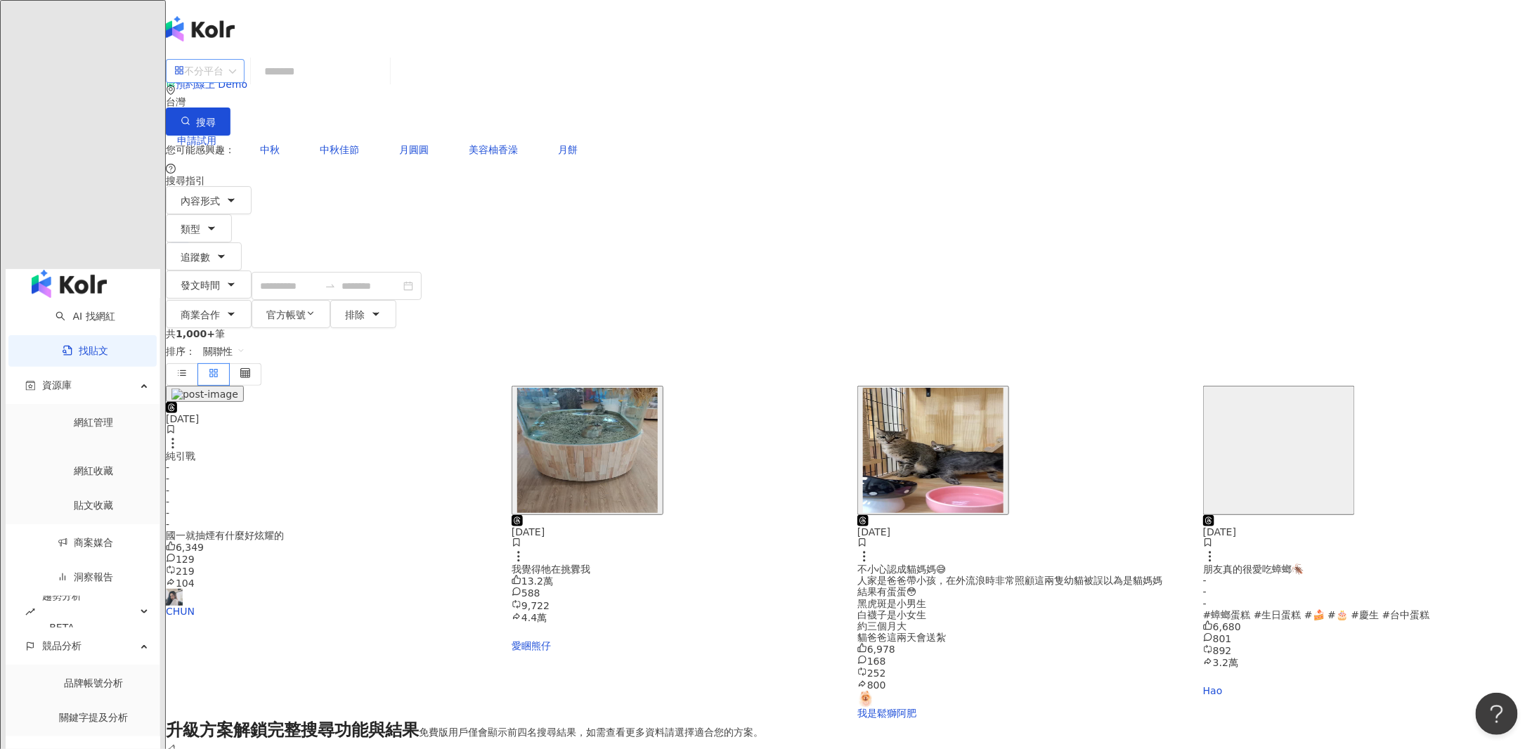
click at [236, 82] on span at bounding box center [205, 71] width 62 height 22
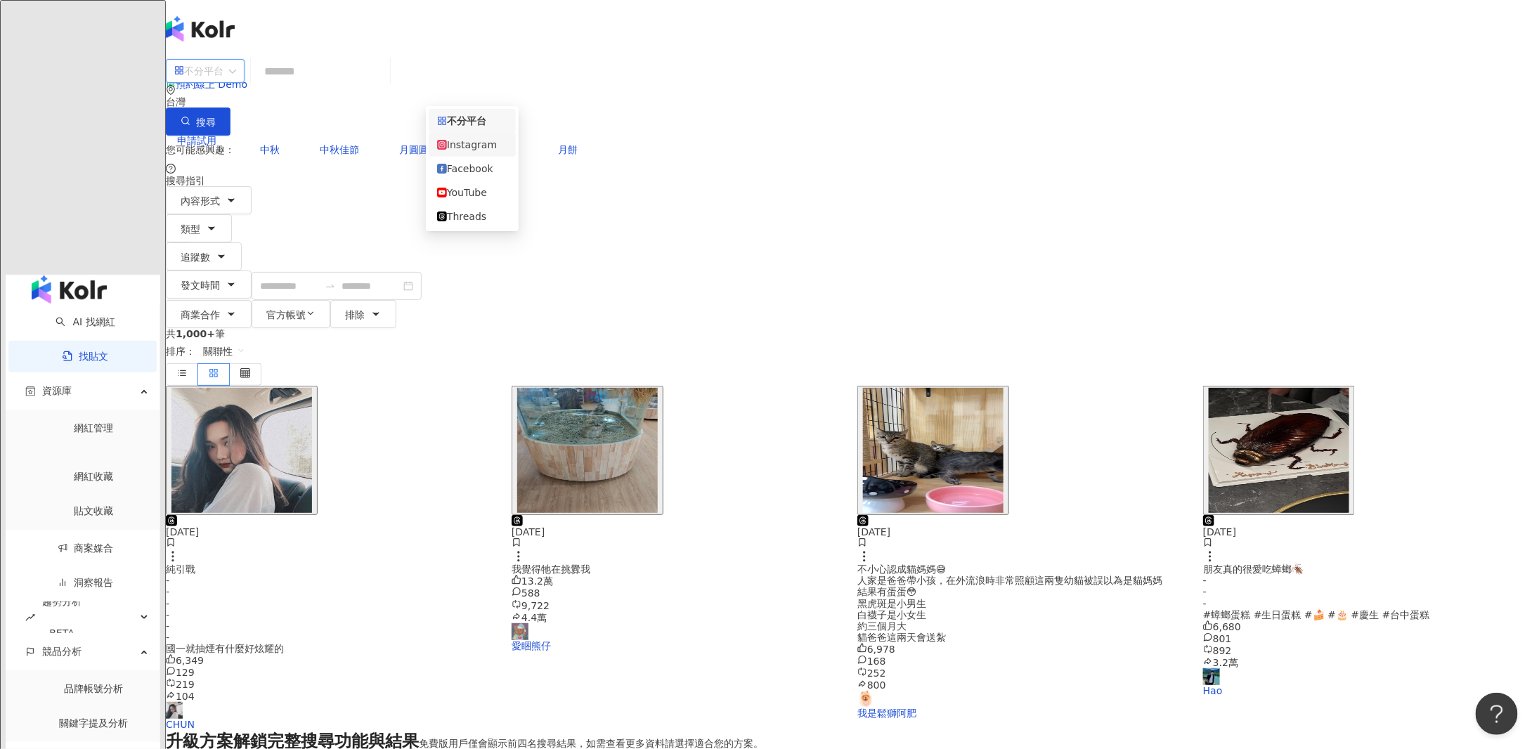
click at [324, 344] on main "不分平台 台灣 搜尋 您可能感興趣： 中秋 中秋佳節 月圓圓 美容柚香澡 月餅 搜尋指引 內容形式 類型 追蹤數 發文時間 商業合作 官方帳號 排除 共 1,…" at bounding box center [849, 535] width 1366 height 958
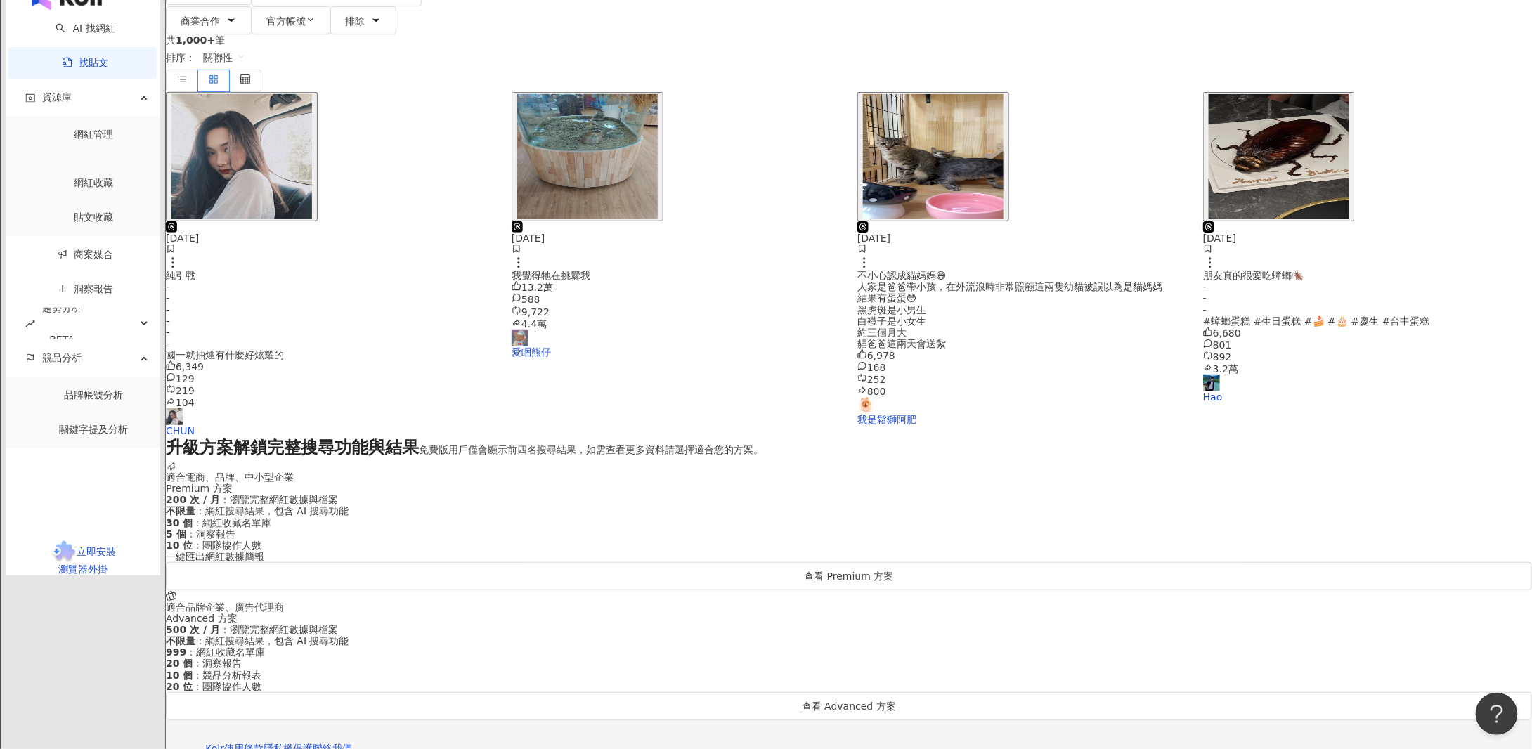
scroll to position [300, 0]
